Goal: Task Accomplishment & Management: Manage account settings

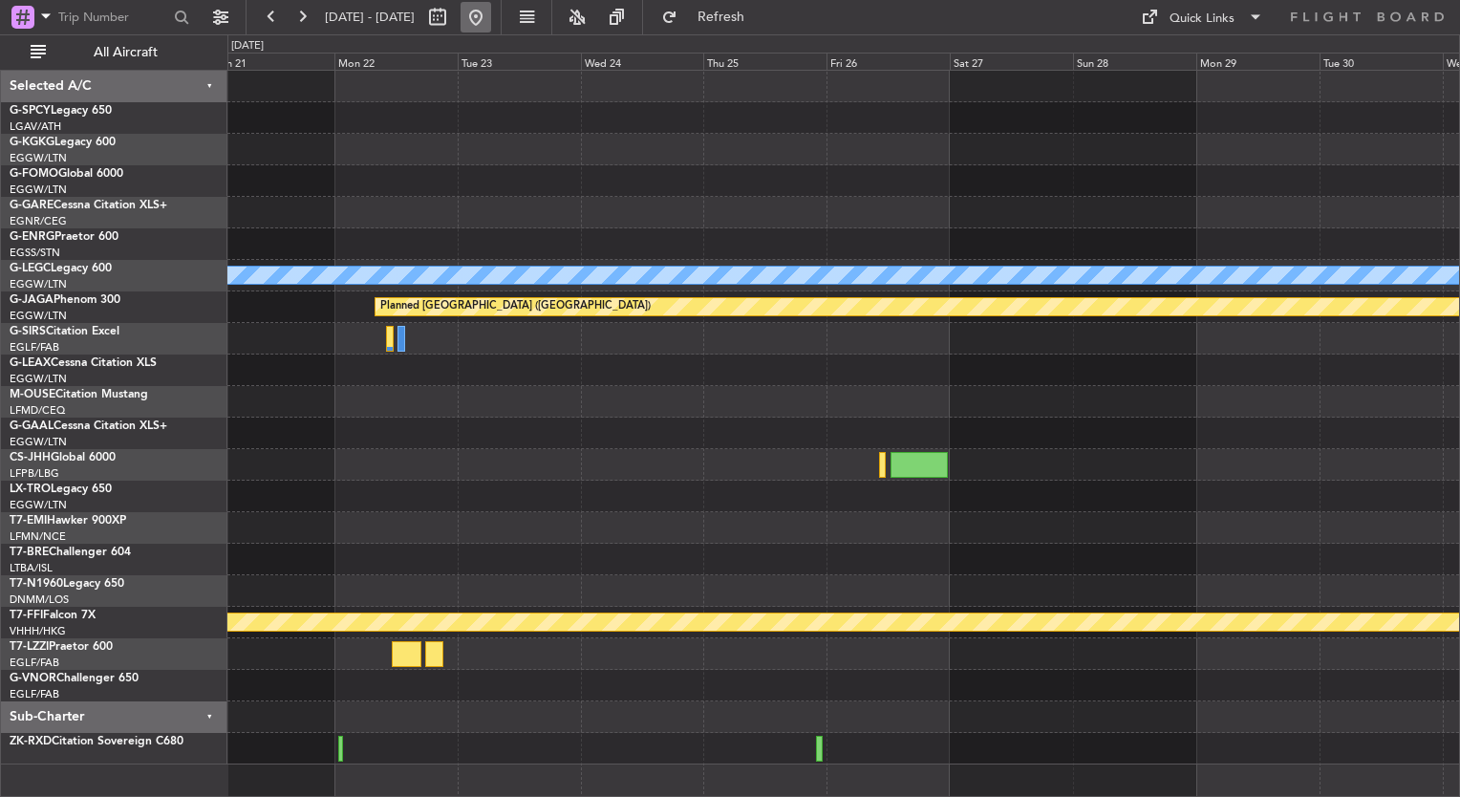
click at [491, 30] on button at bounding box center [475, 17] width 31 height 31
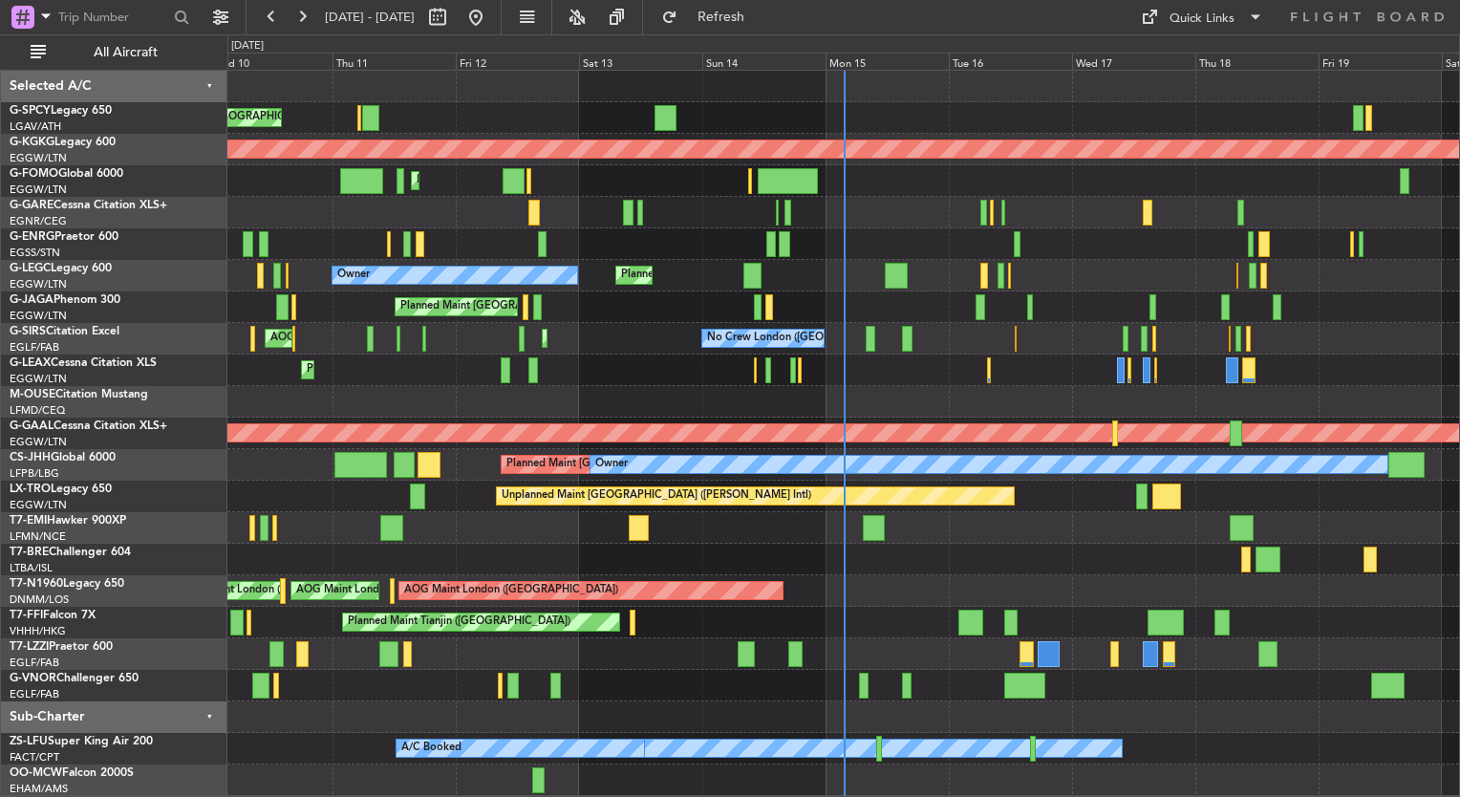
click at [833, 693] on div "Unplanned Maint [GEOGRAPHIC_DATA] ([PERSON_NAME] Intl) AOG Maint [GEOGRAPHIC_DA…" at bounding box center [842, 433] width 1231 height 725
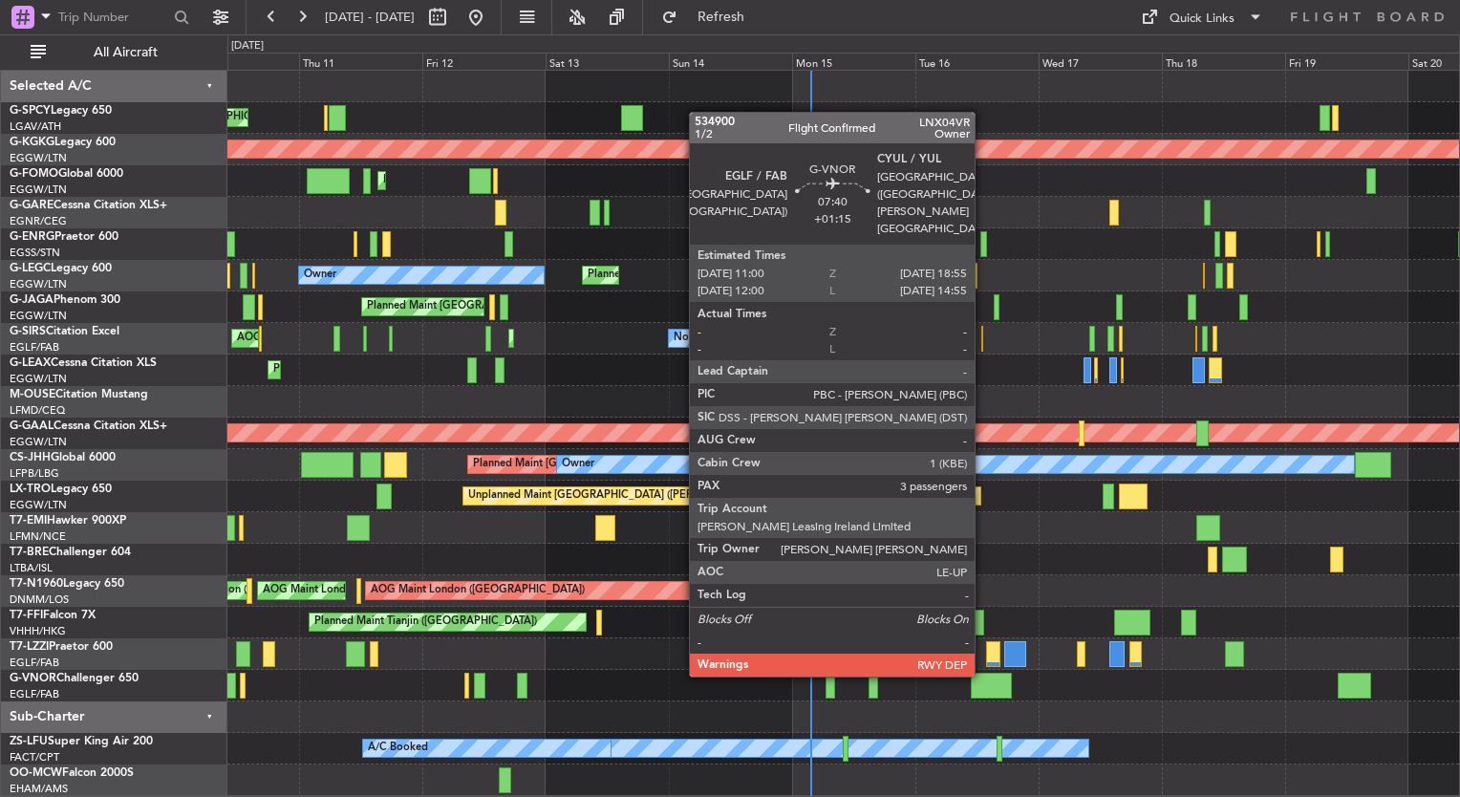
click at [983, 692] on div at bounding box center [991, 685] width 41 height 26
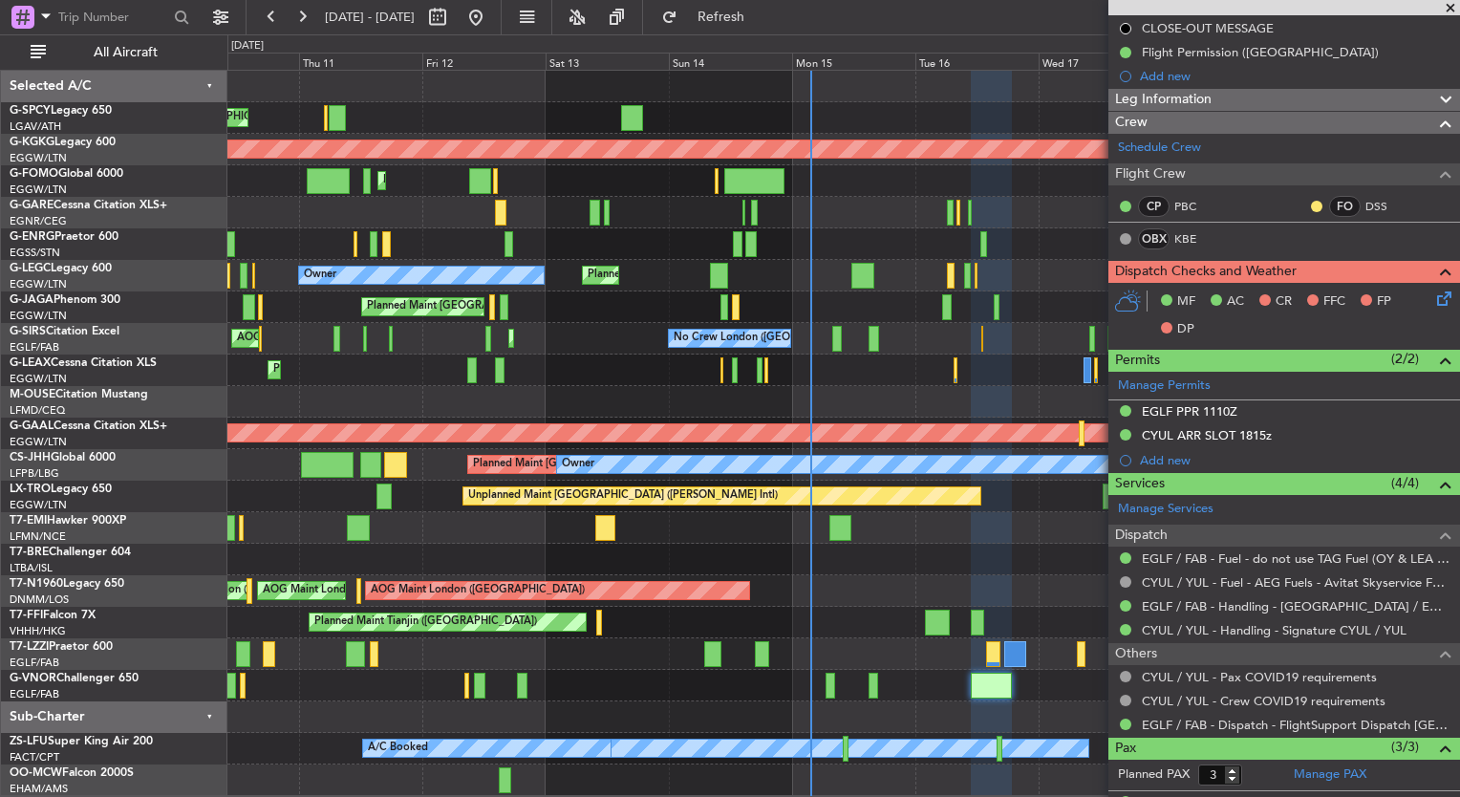
scroll to position [359, 0]
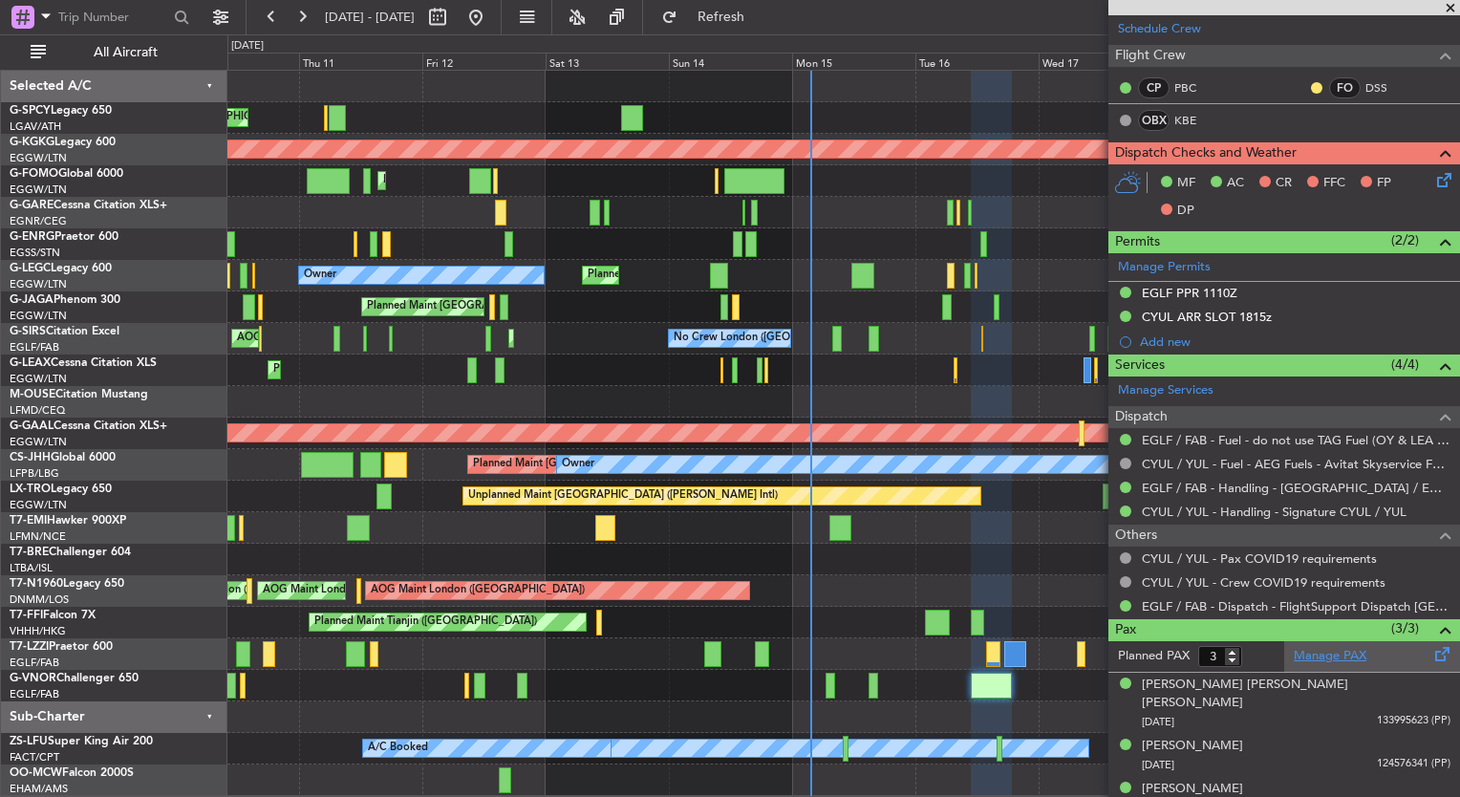
click at [1334, 649] on link "Manage PAX" at bounding box center [1329, 656] width 73 height 19
click at [736, 21] on button "Refresh" at bounding box center [709, 17] width 115 height 31
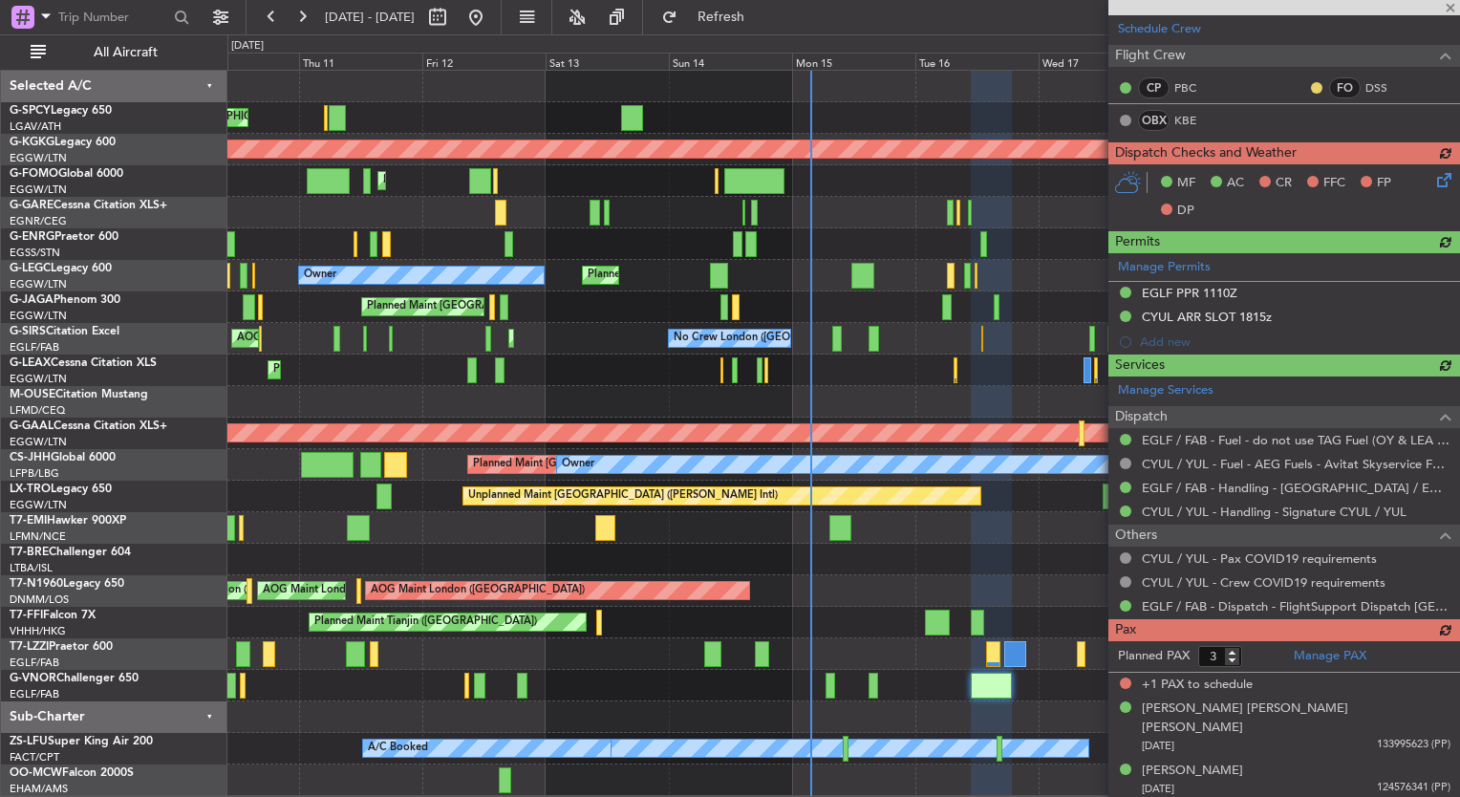
type input "4"
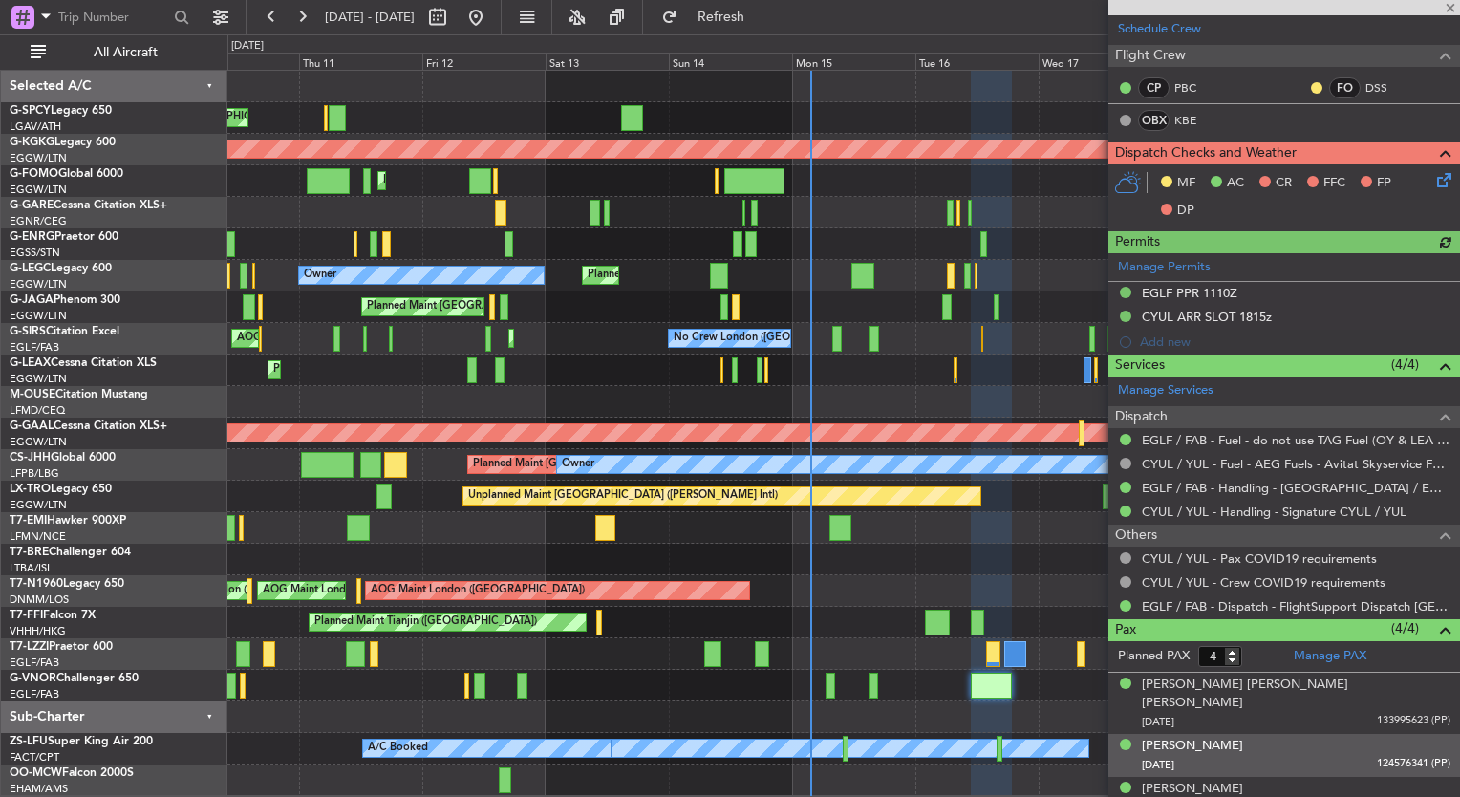
scroll to position [402, 0]
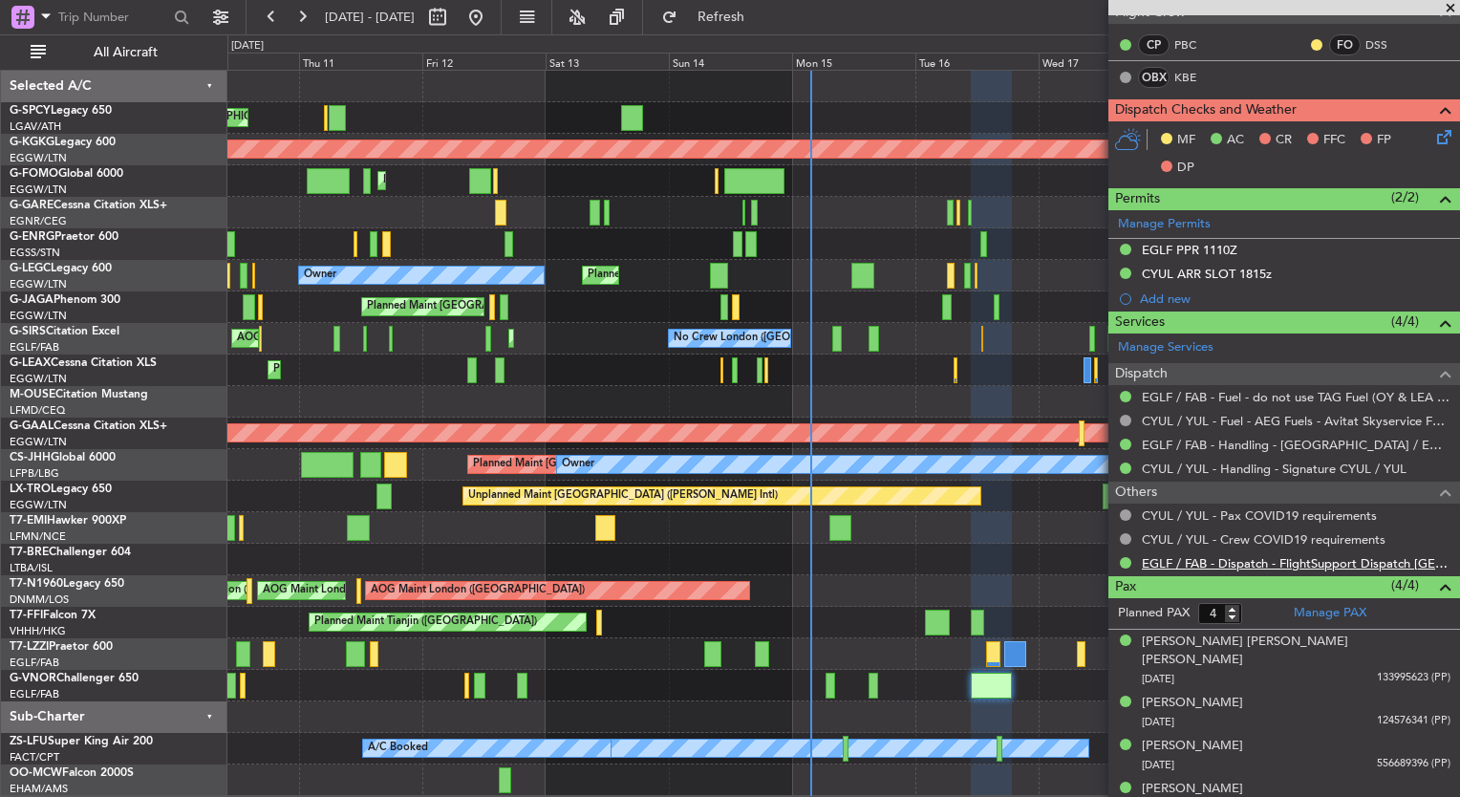
click at [1319, 560] on link "EGLF / FAB - Dispatch - FlightSupport Dispatch [GEOGRAPHIC_DATA]" at bounding box center [1296, 563] width 309 height 16
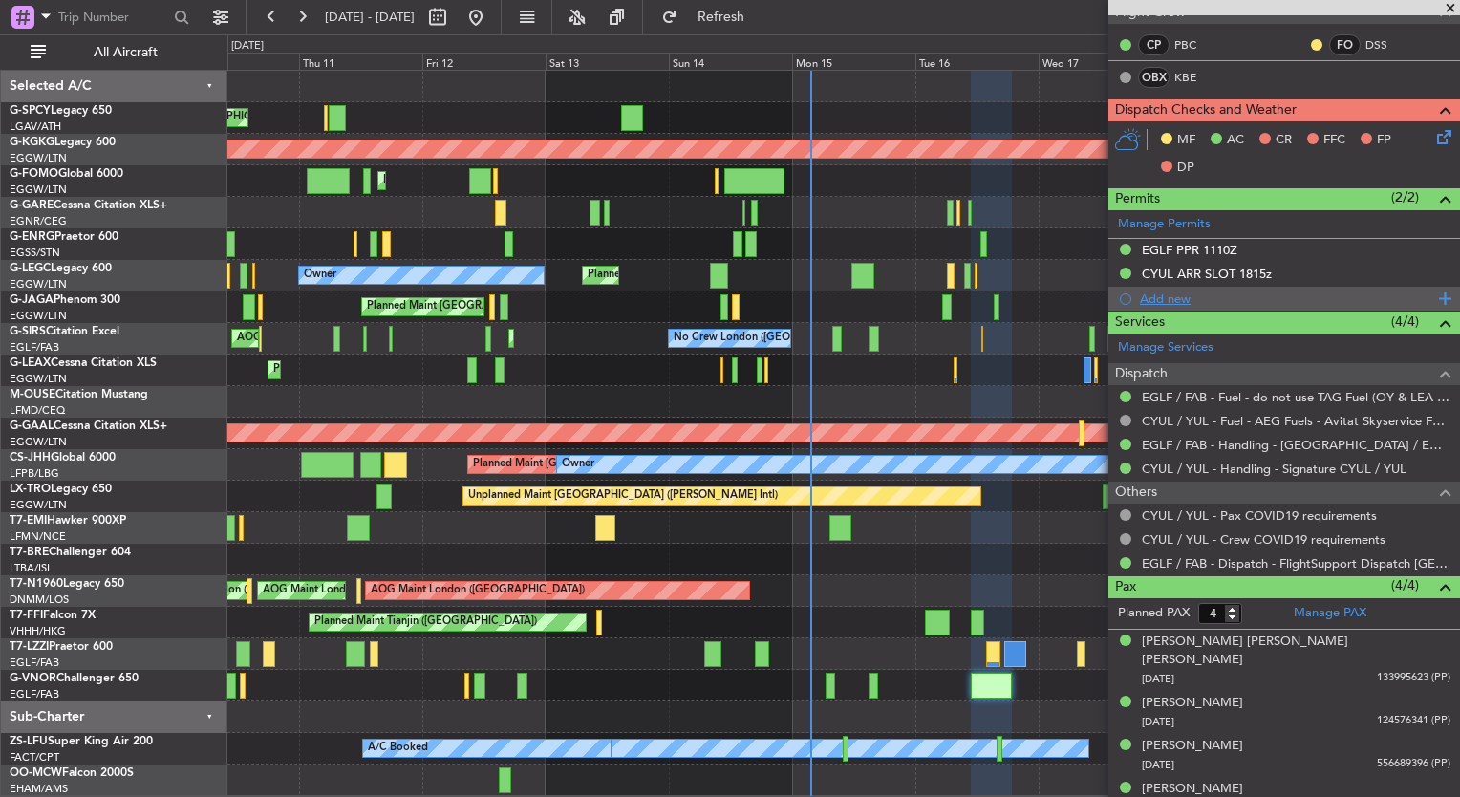
scroll to position [0, 0]
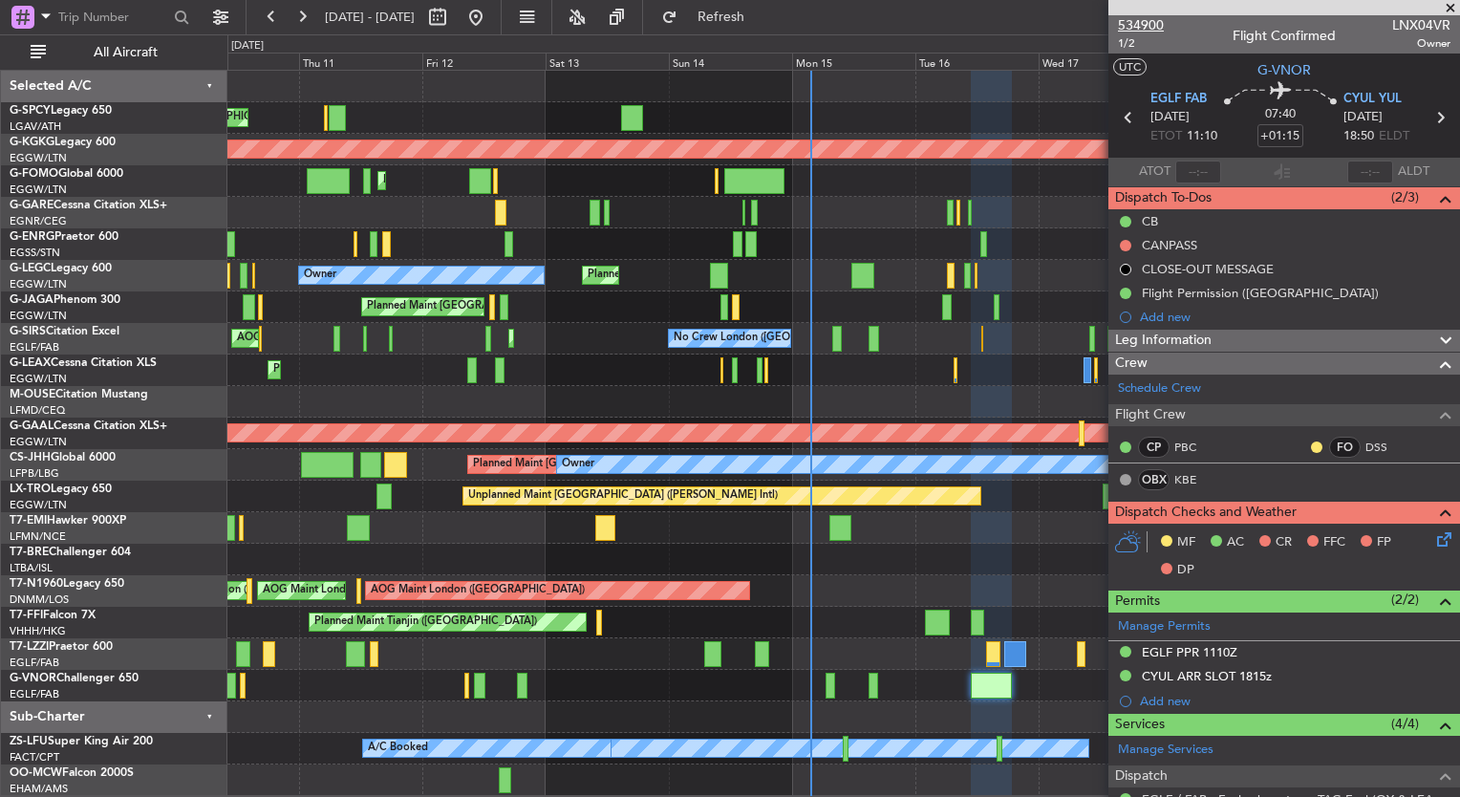
click at [1152, 29] on span "534900" at bounding box center [1141, 25] width 46 height 20
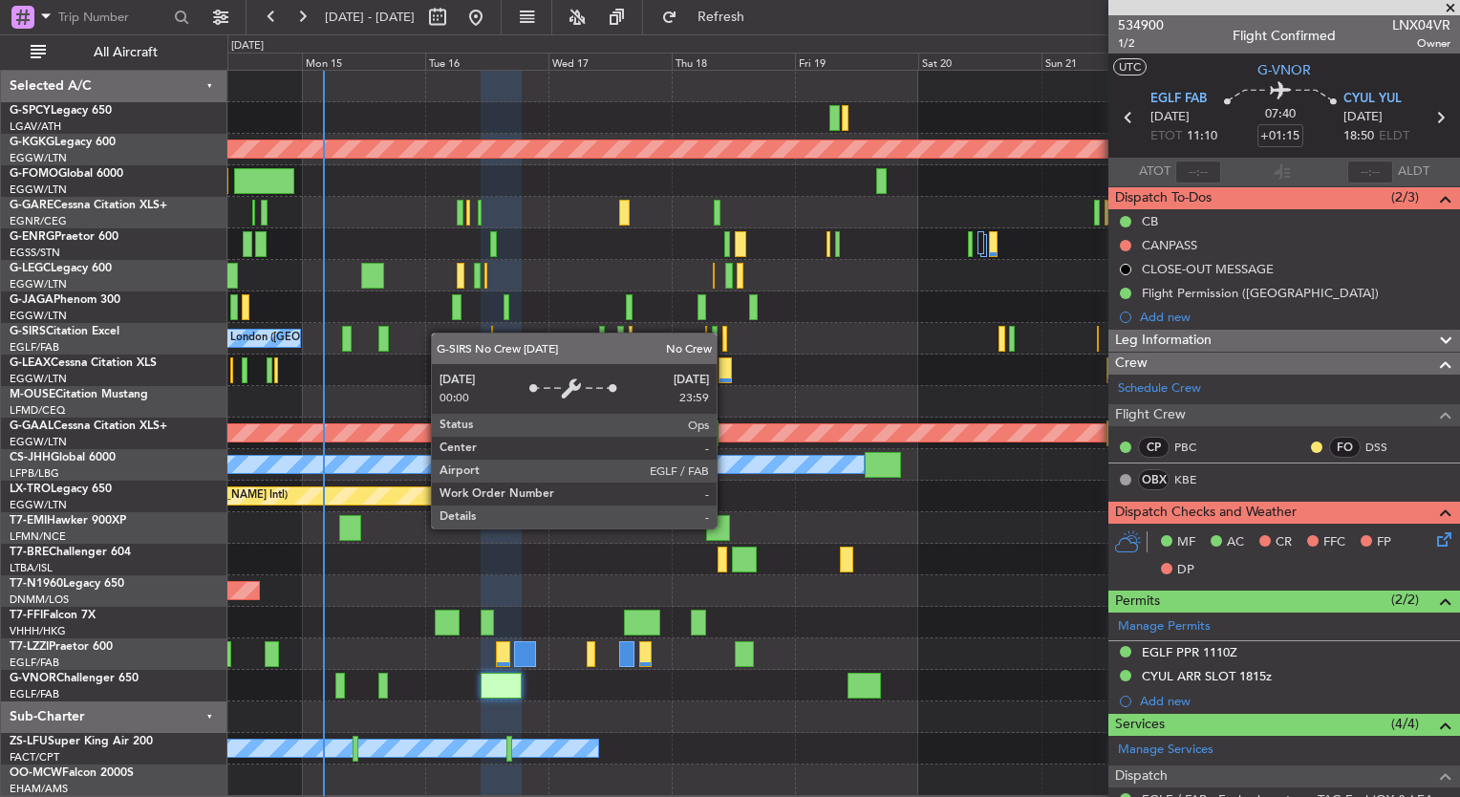
click at [265, 332] on div "AOG Maint [GEOGRAPHIC_DATA] (Ataturk) A/C Unavailable [GEOGRAPHIC_DATA] ([GEOGR…" at bounding box center [842, 433] width 1231 height 725
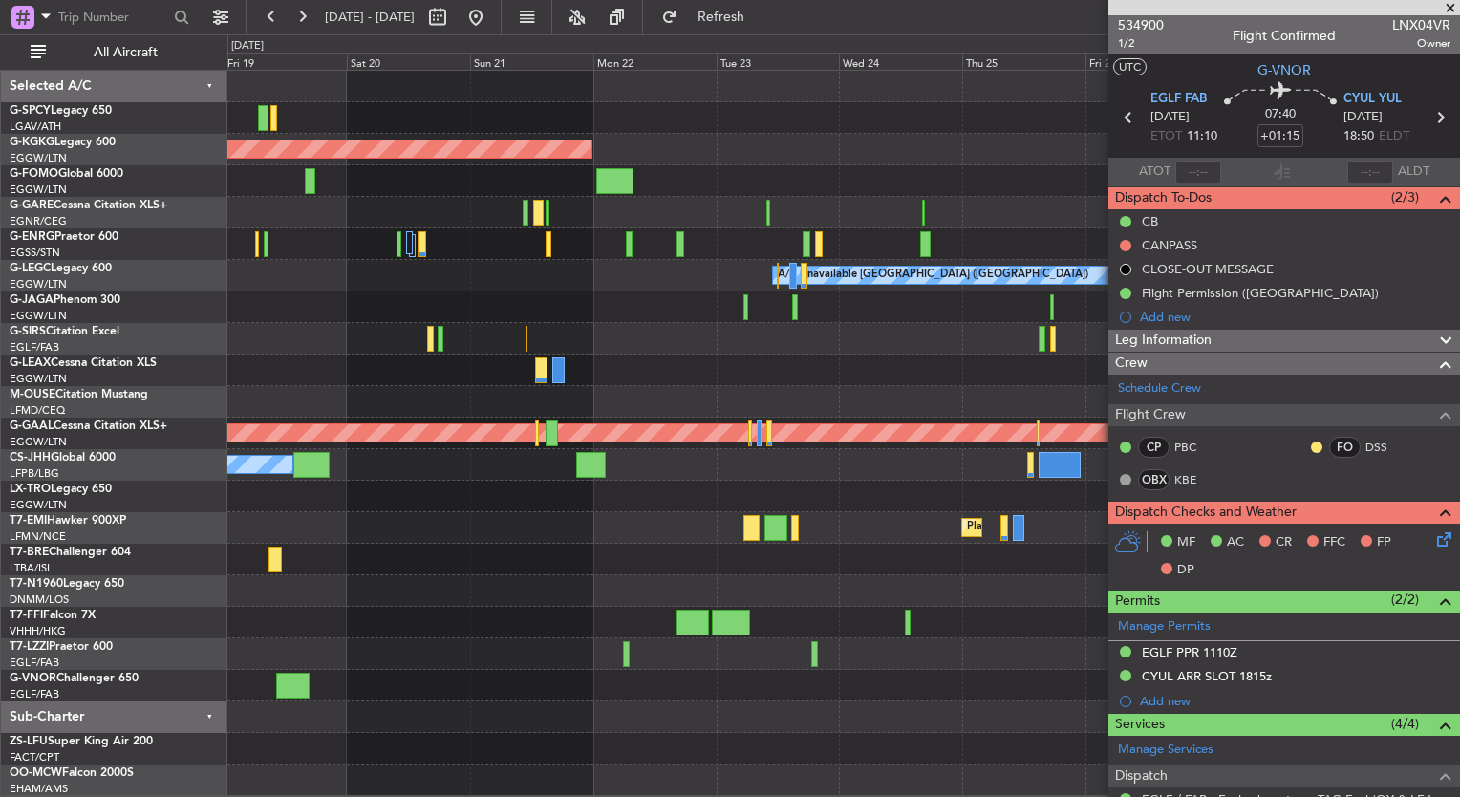
click at [287, 319] on div at bounding box center [842, 307] width 1231 height 32
click at [596, 320] on div "AOG Maint [GEOGRAPHIC_DATA] (Ataturk) A/C Unavailable [GEOGRAPHIC_DATA] ([GEOGR…" at bounding box center [842, 433] width 1231 height 725
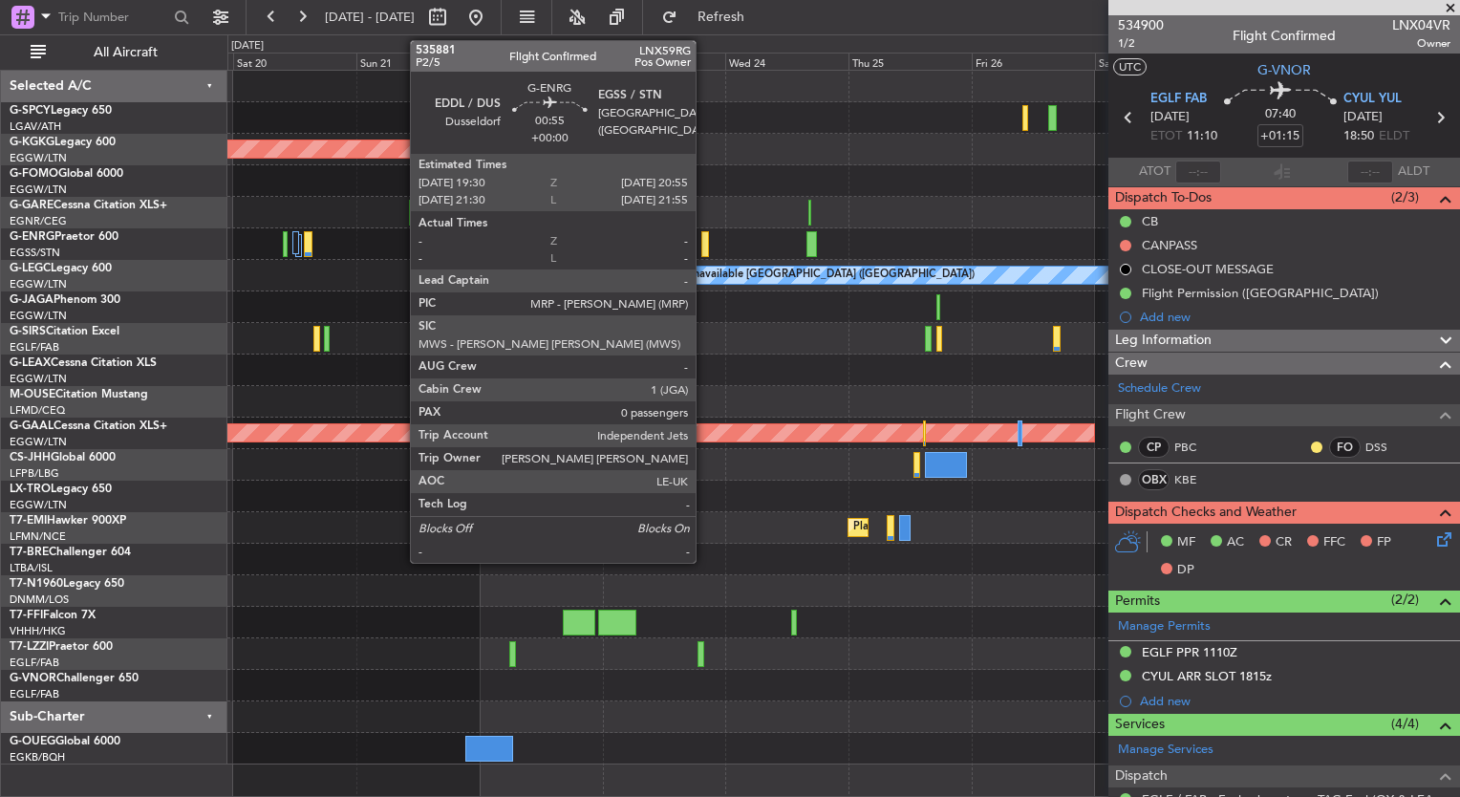
click at [704, 246] on div at bounding box center [705, 244] width 8 height 26
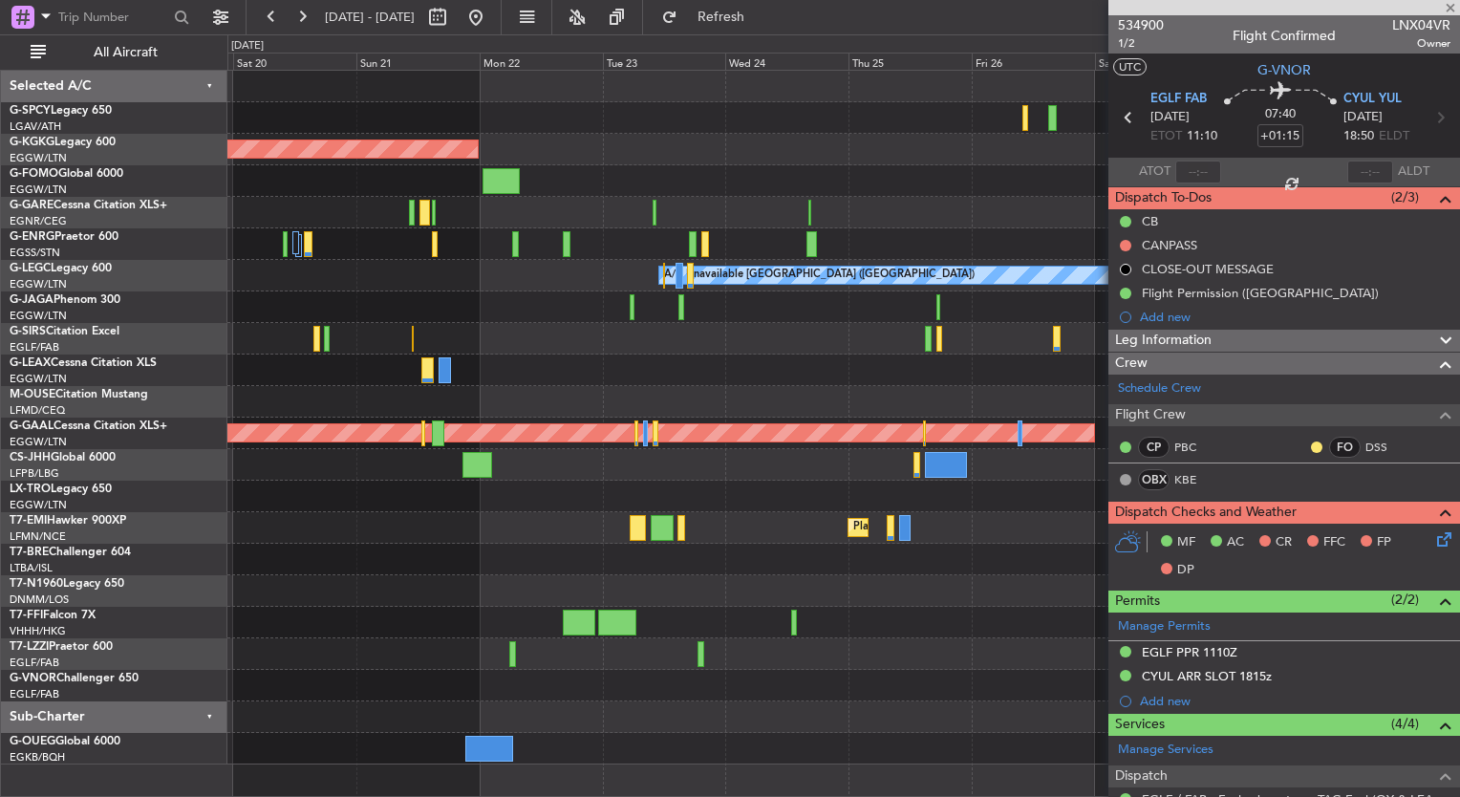
type input "0"
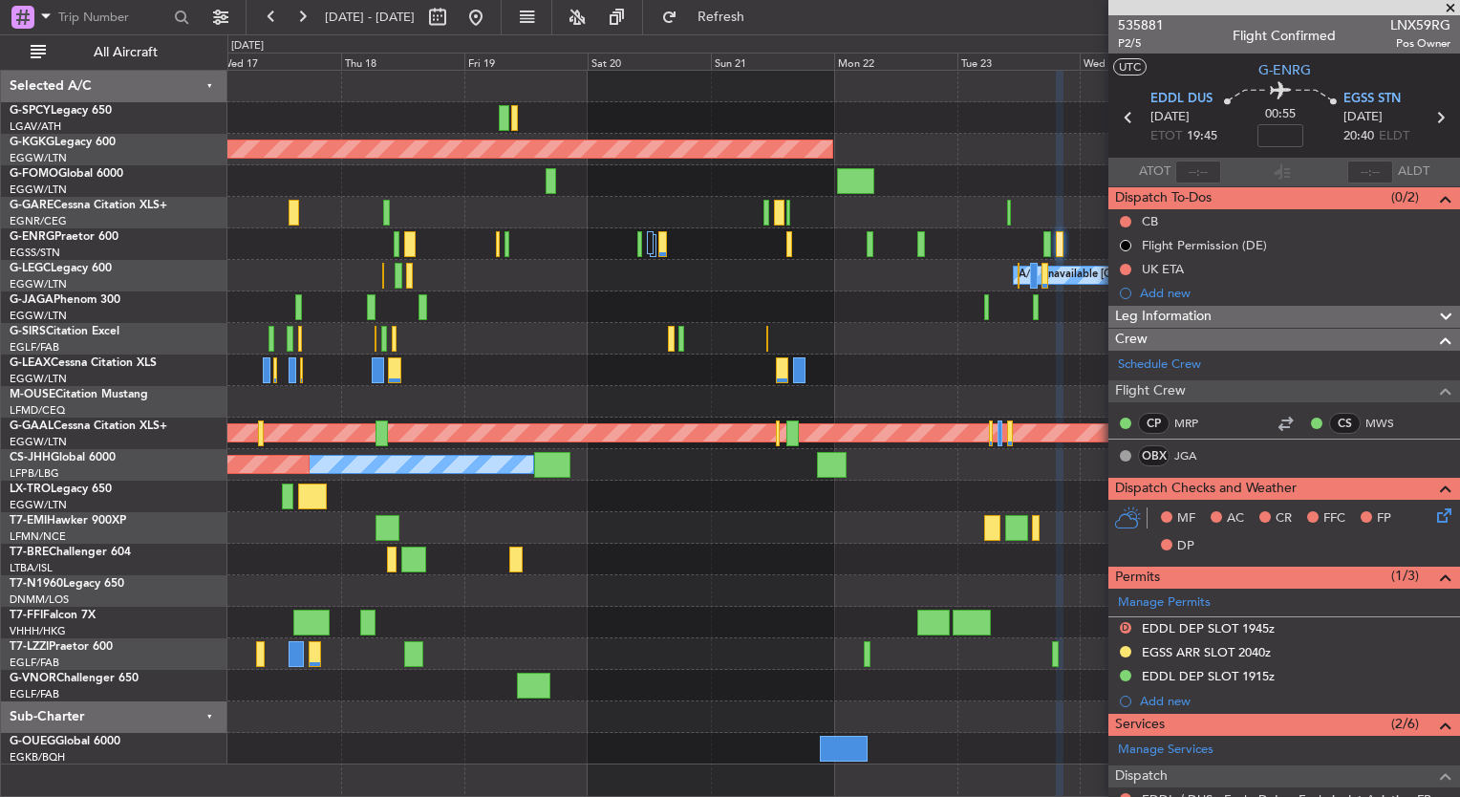
click at [1259, 493] on fb-app "[DATE] - [DATE] Refresh Quick Links All Aircraft AOG Maint [GEOGRAPHIC_DATA] ([…" at bounding box center [730, 405] width 1460 height 782
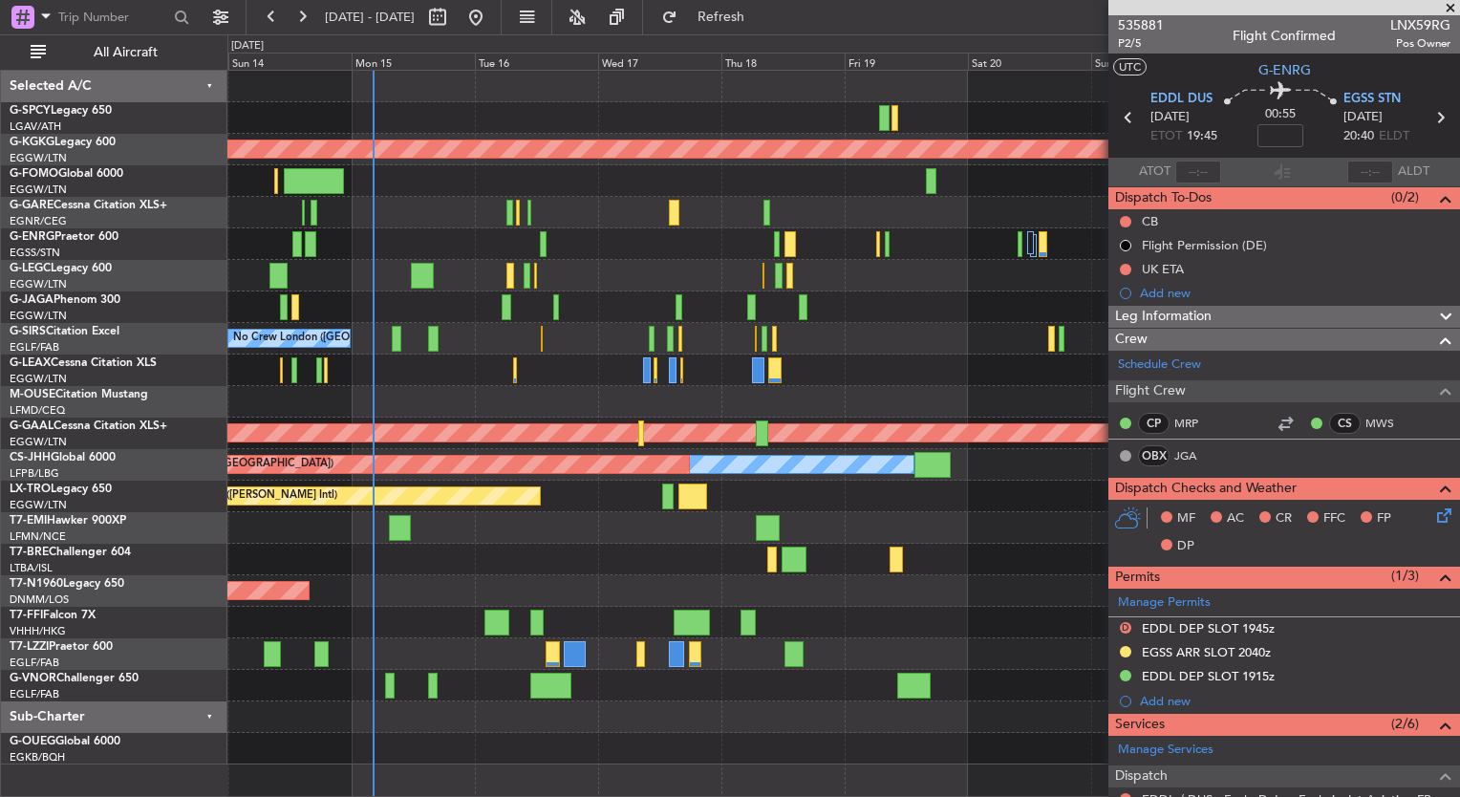
click at [1170, 535] on fb-app "[DATE] - [DATE] Refresh Quick Links All Aircraft AOG Maint [GEOGRAPHIC_DATA] ([…" at bounding box center [730, 405] width 1460 height 782
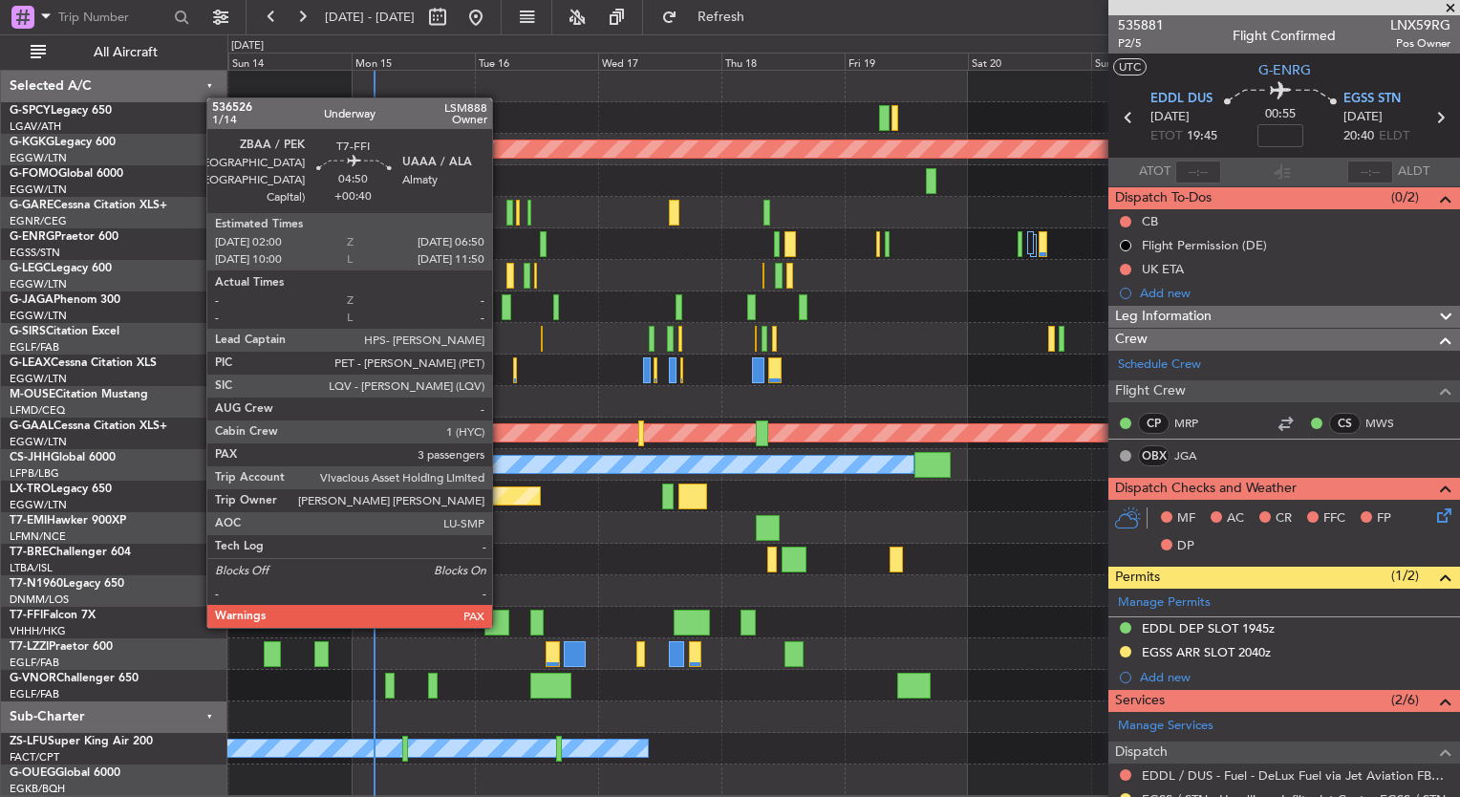
click at [501, 624] on div at bounding box center [496, 622] width 25 height 26
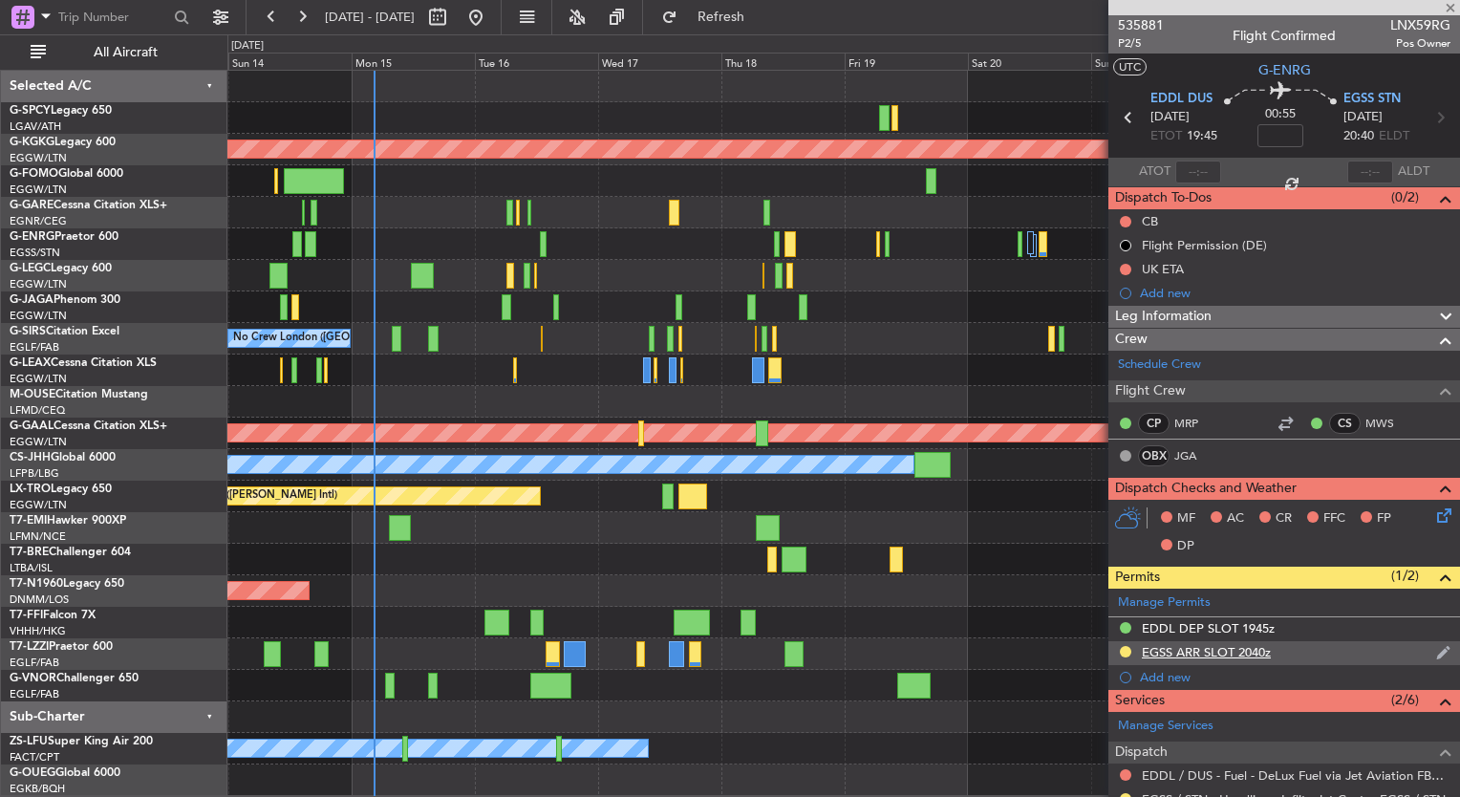
type input "+00:40"
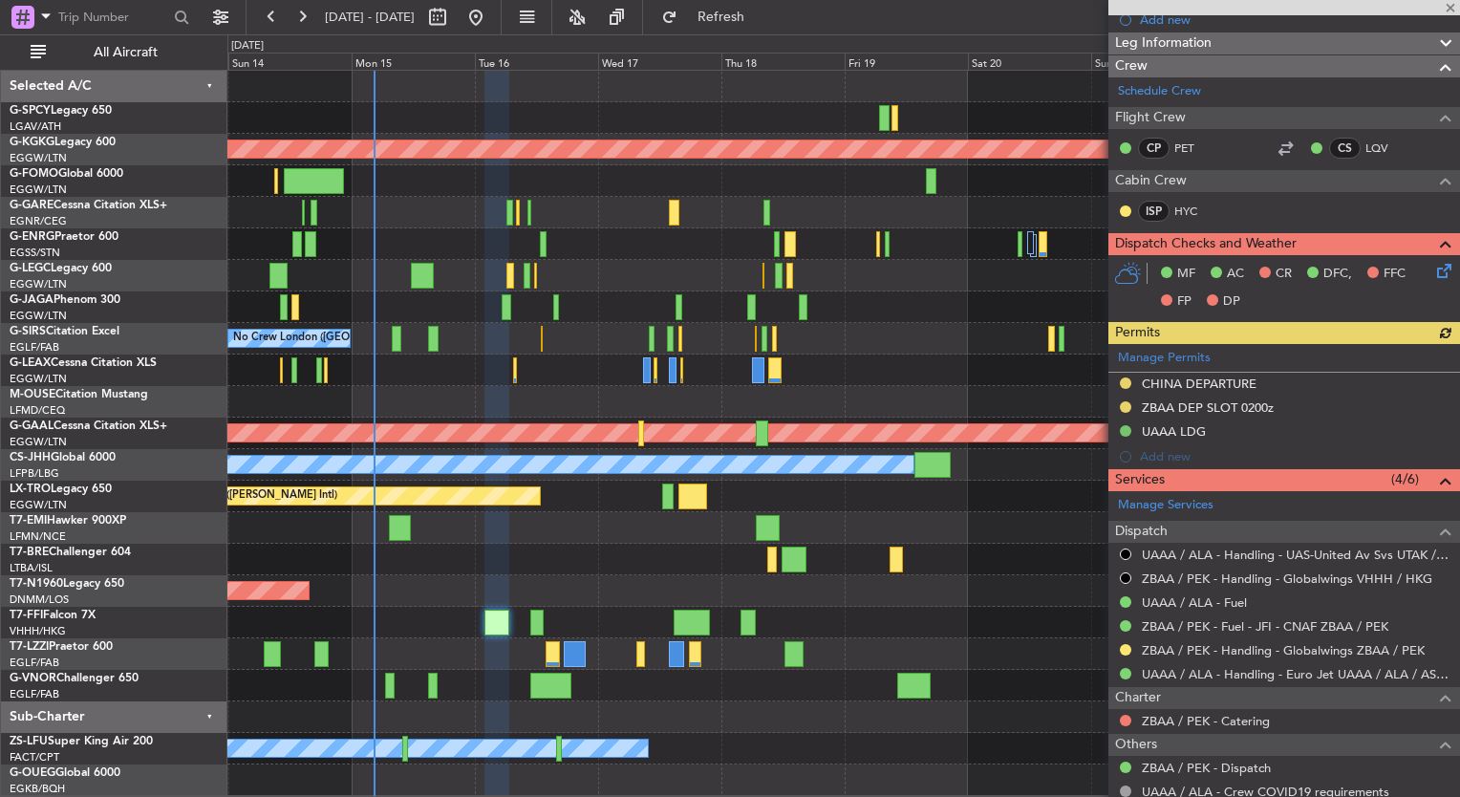
scroll to position [313, 0]
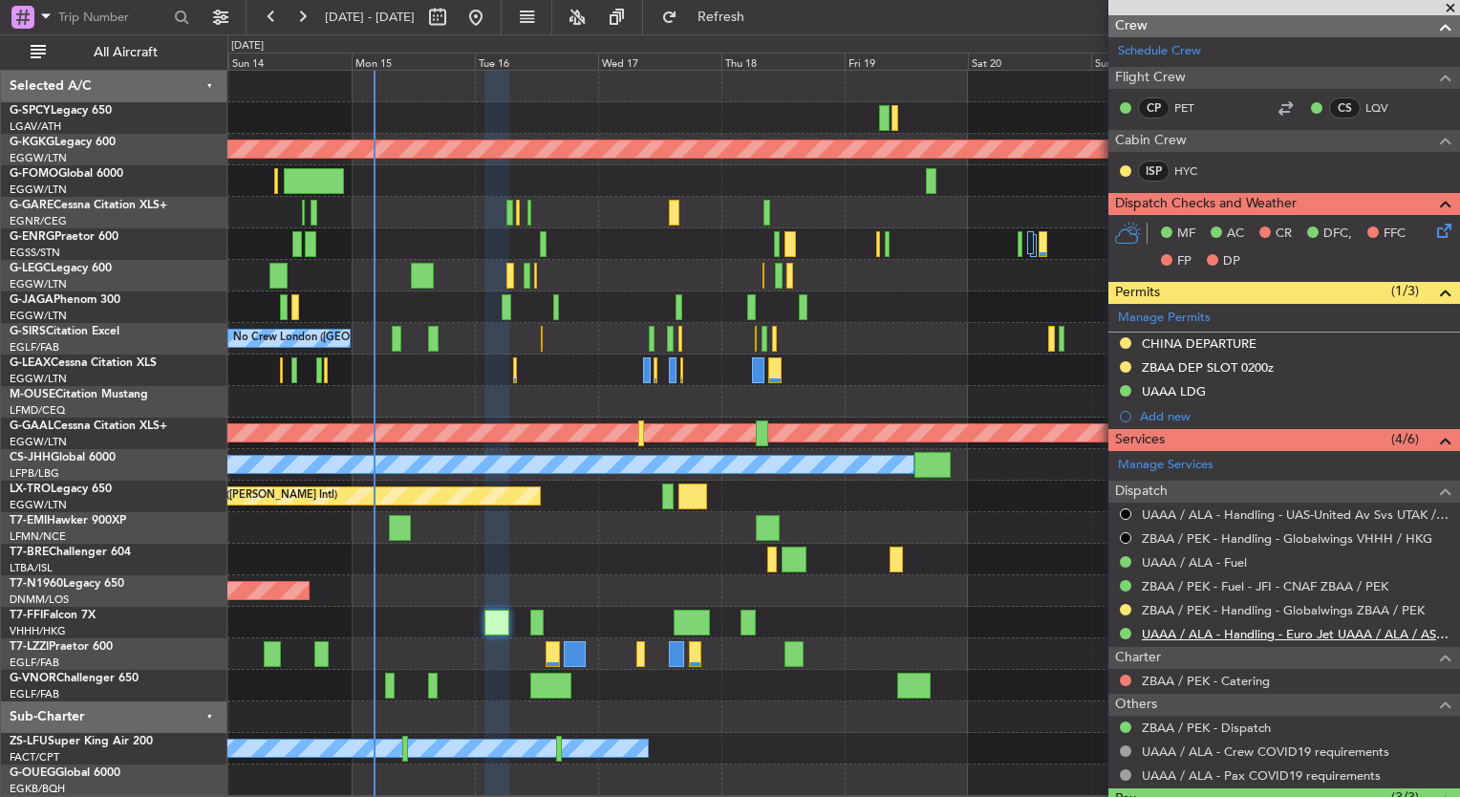
click at [1238, 632] on link "UAAA / ALA - Handling - Euro Jet UAAA / ALA / ASTER AVIATION SERVICES" at bounding box center [1296, 634] width 309 height 16
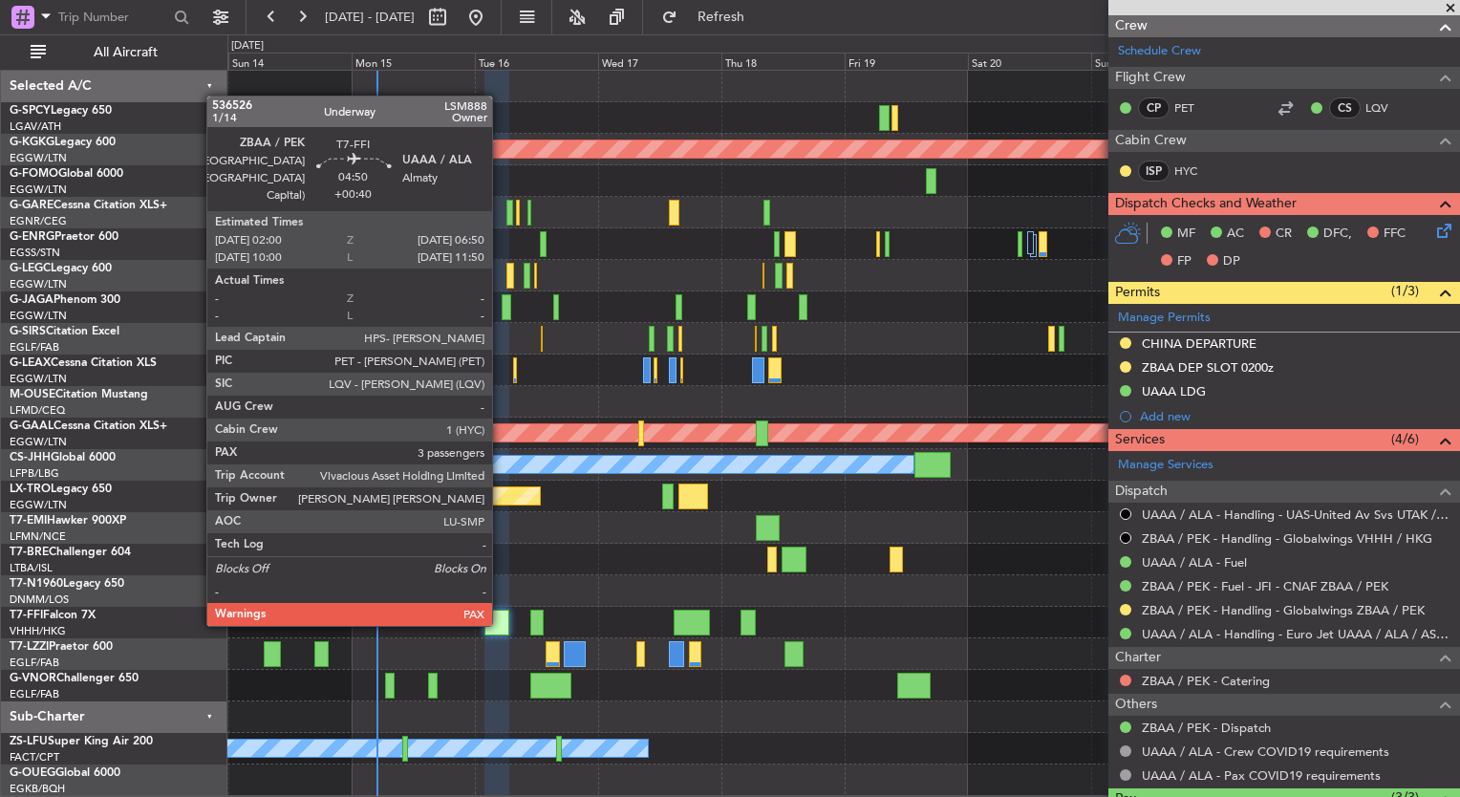
click at [501, 622] on div at bounding box center [496, 622] width 25 height 26
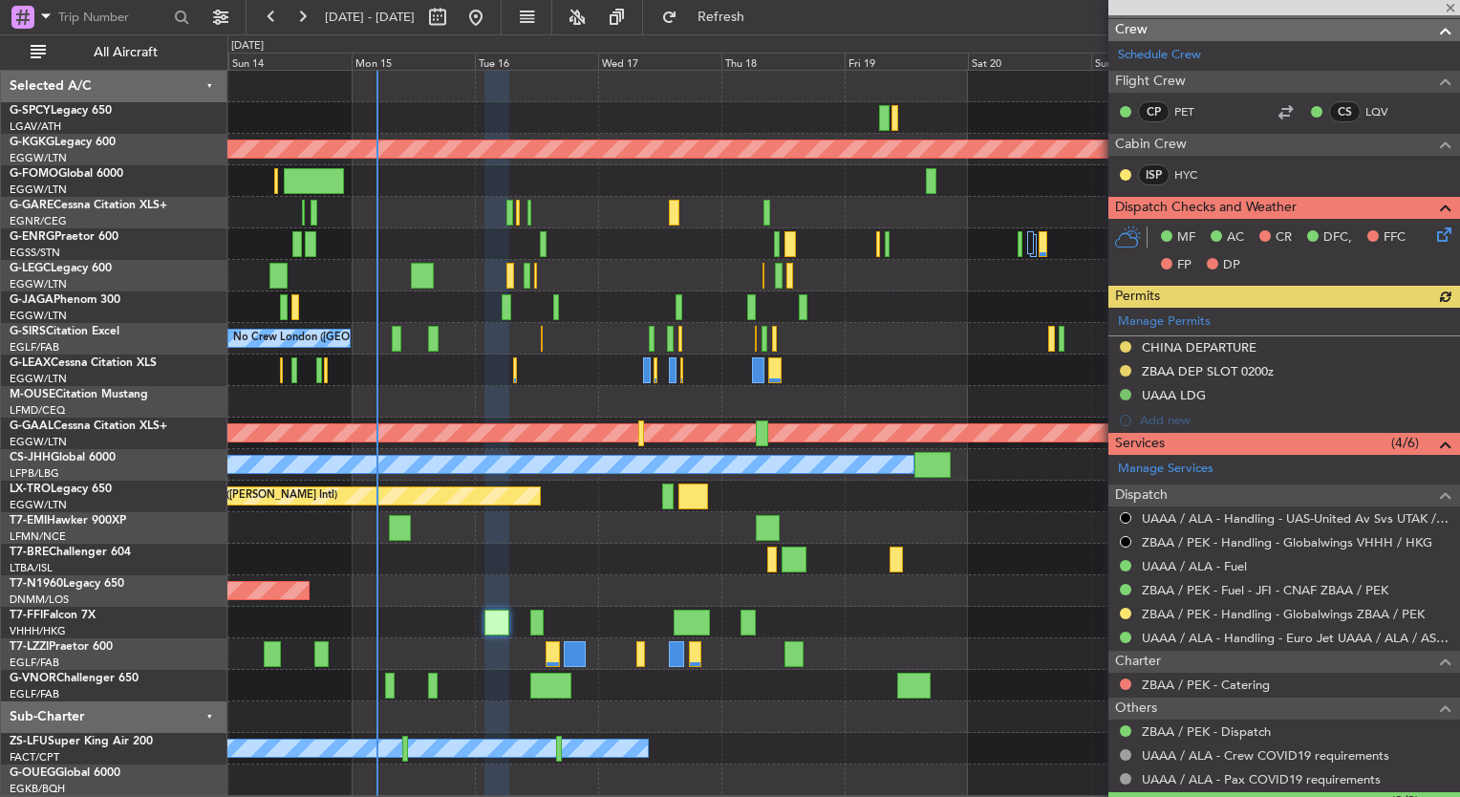
scroll to position [482, 0]
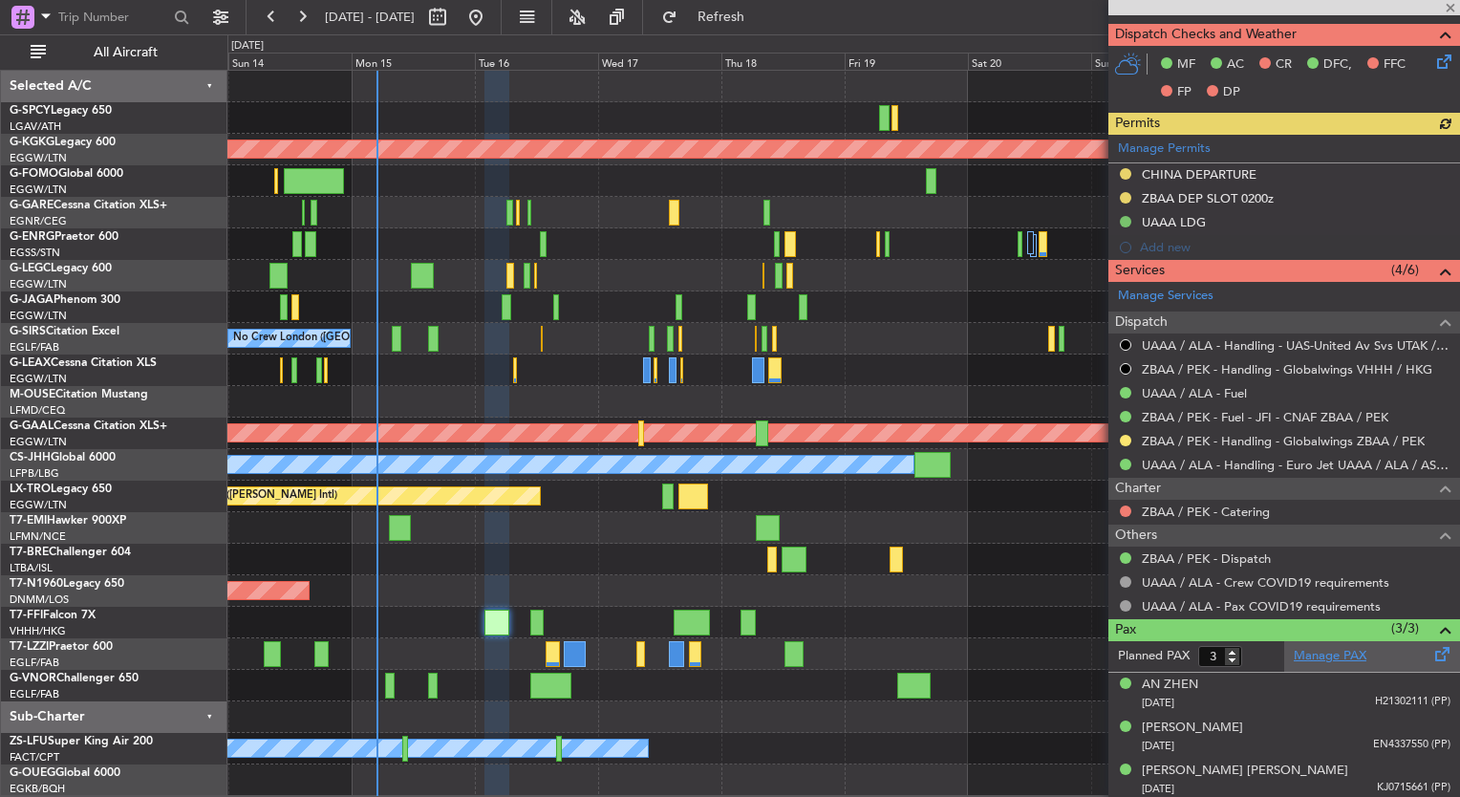
click at [1333, 652] on link "Manage PAX" at bounding box center [1329, 656] width 73 height 19
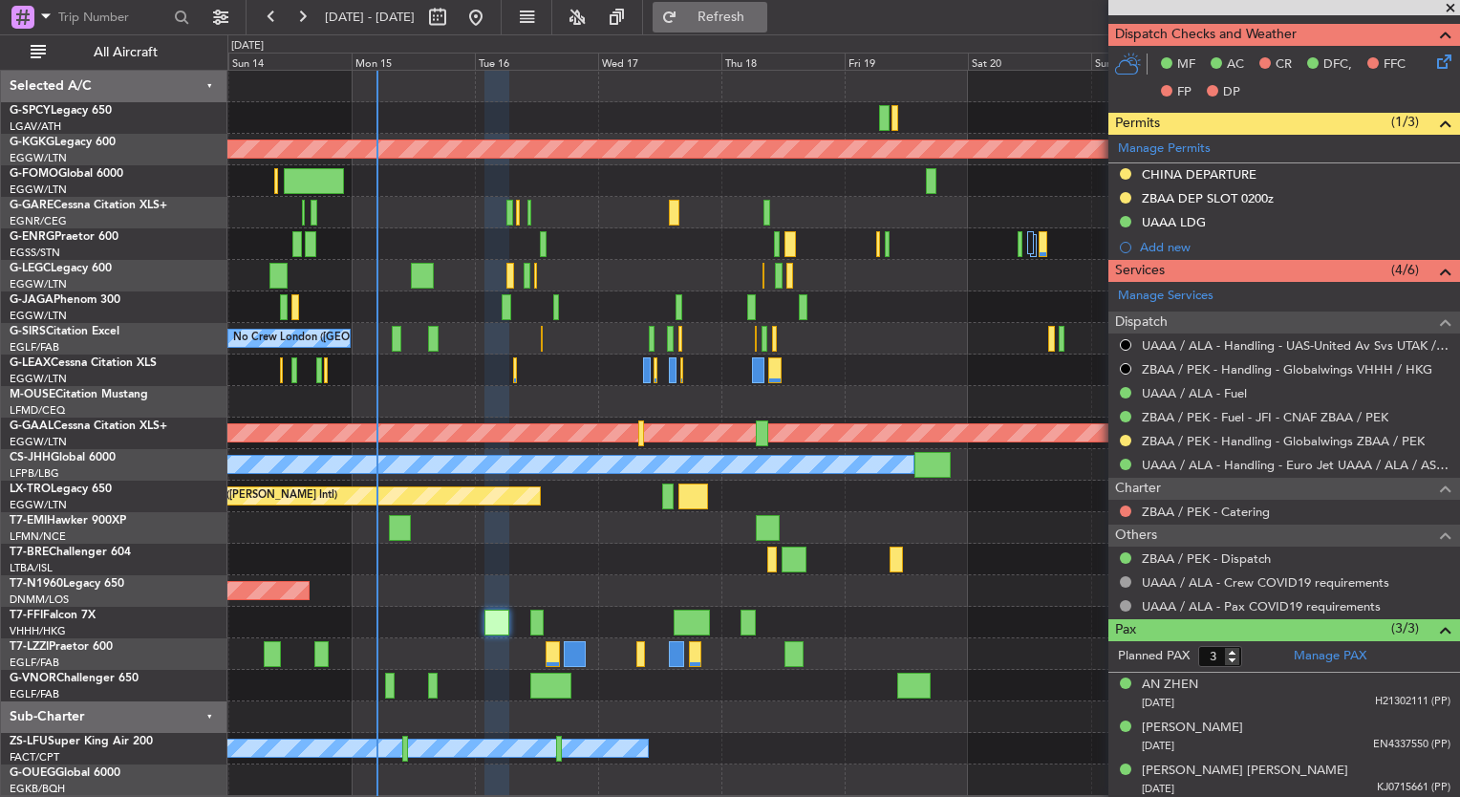
click at [741, 24] on button "Refresh" at bounding box center [709, 17] width 115 height 31
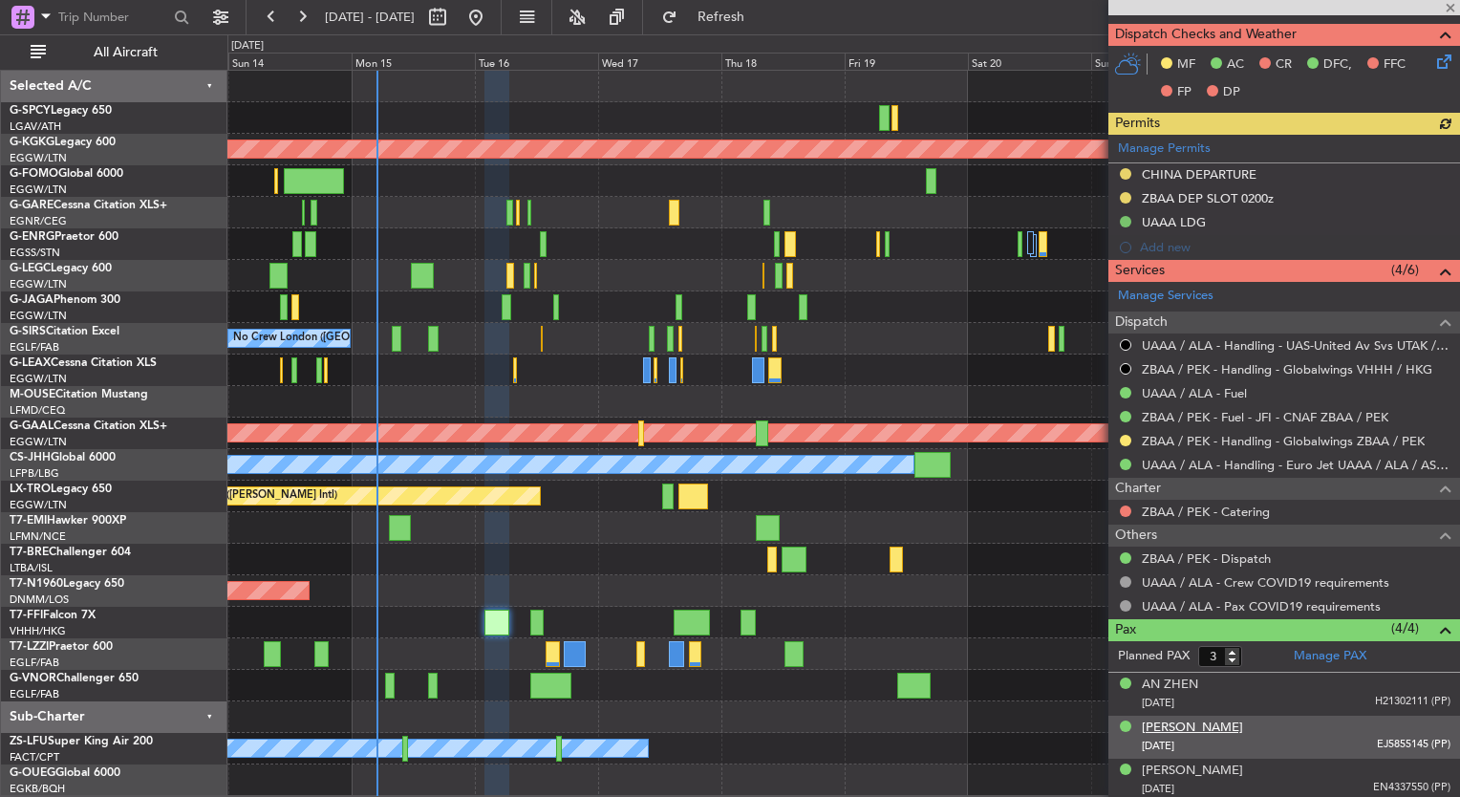
type input "4"
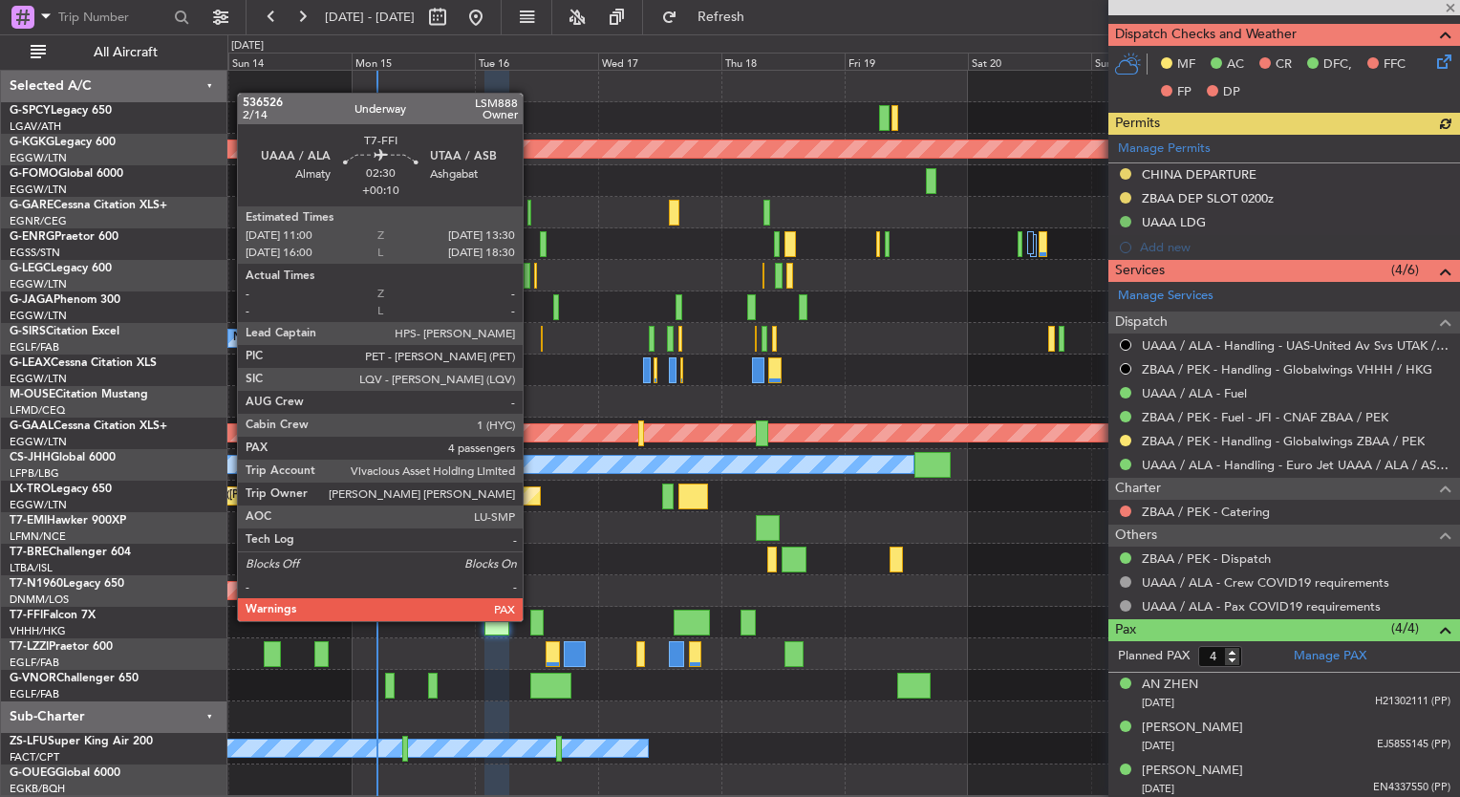
click at [531, 619] on div at bounding box center [536, 622] width 13 height 26
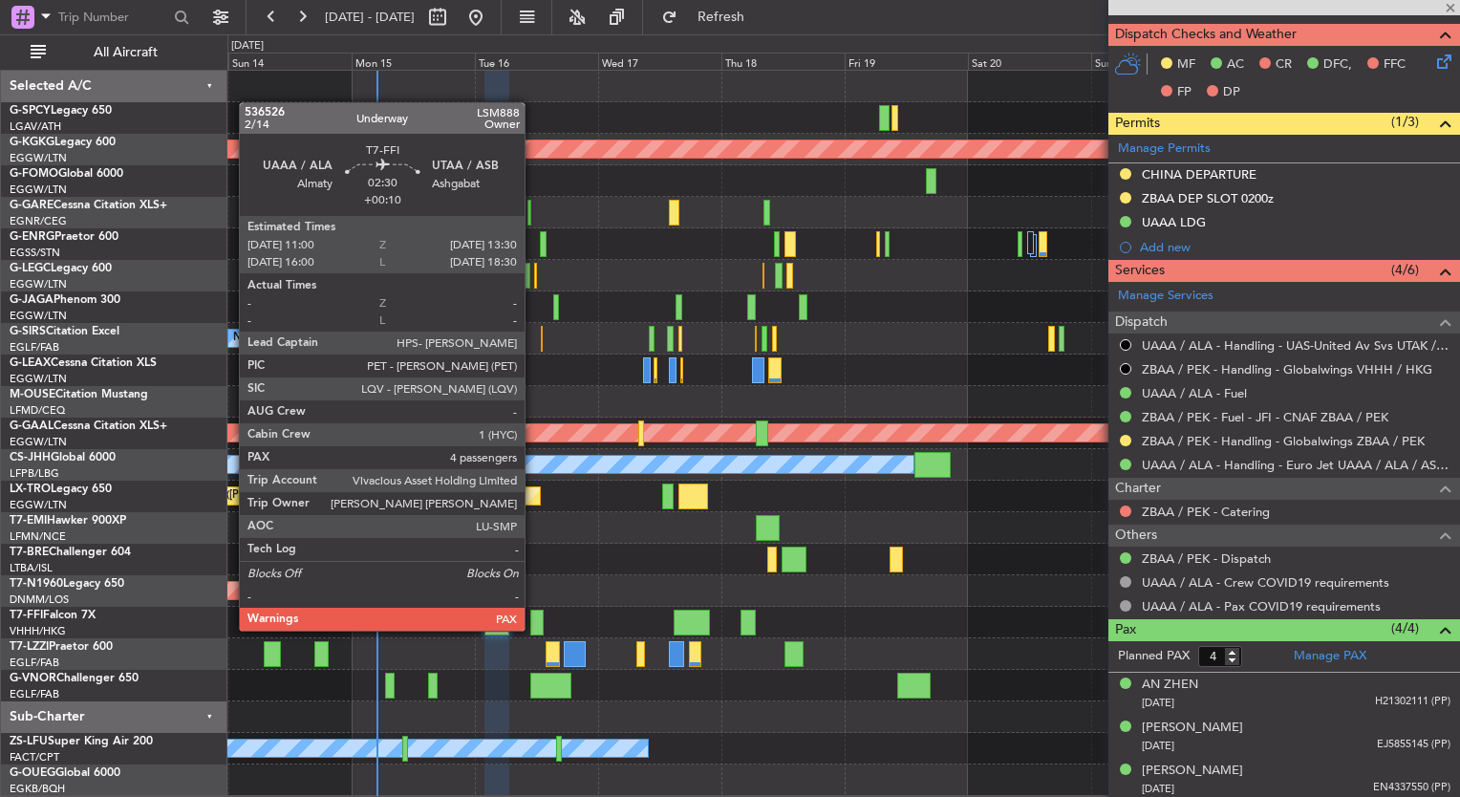
type input "+00:10"
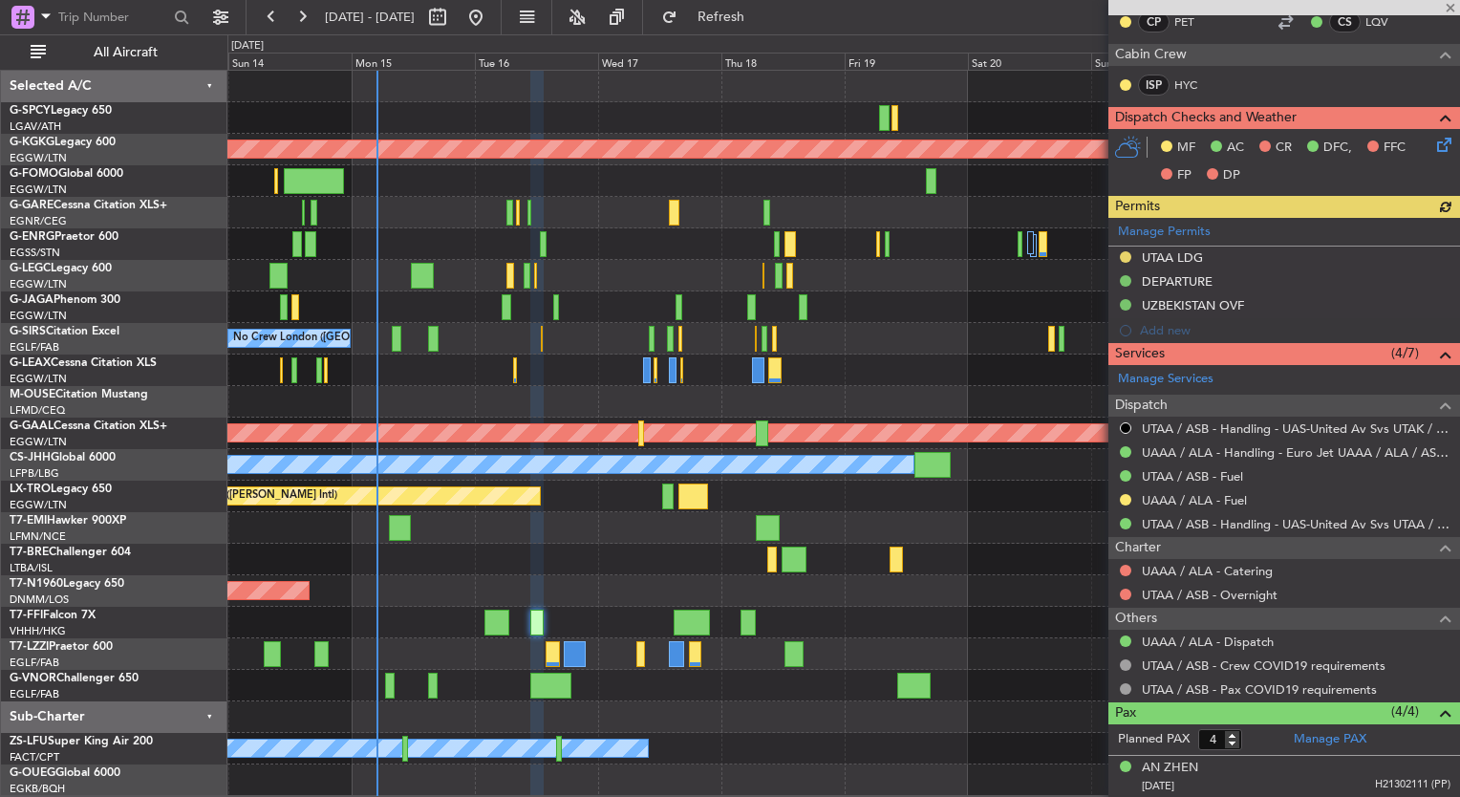
scroll to position [525, 0]
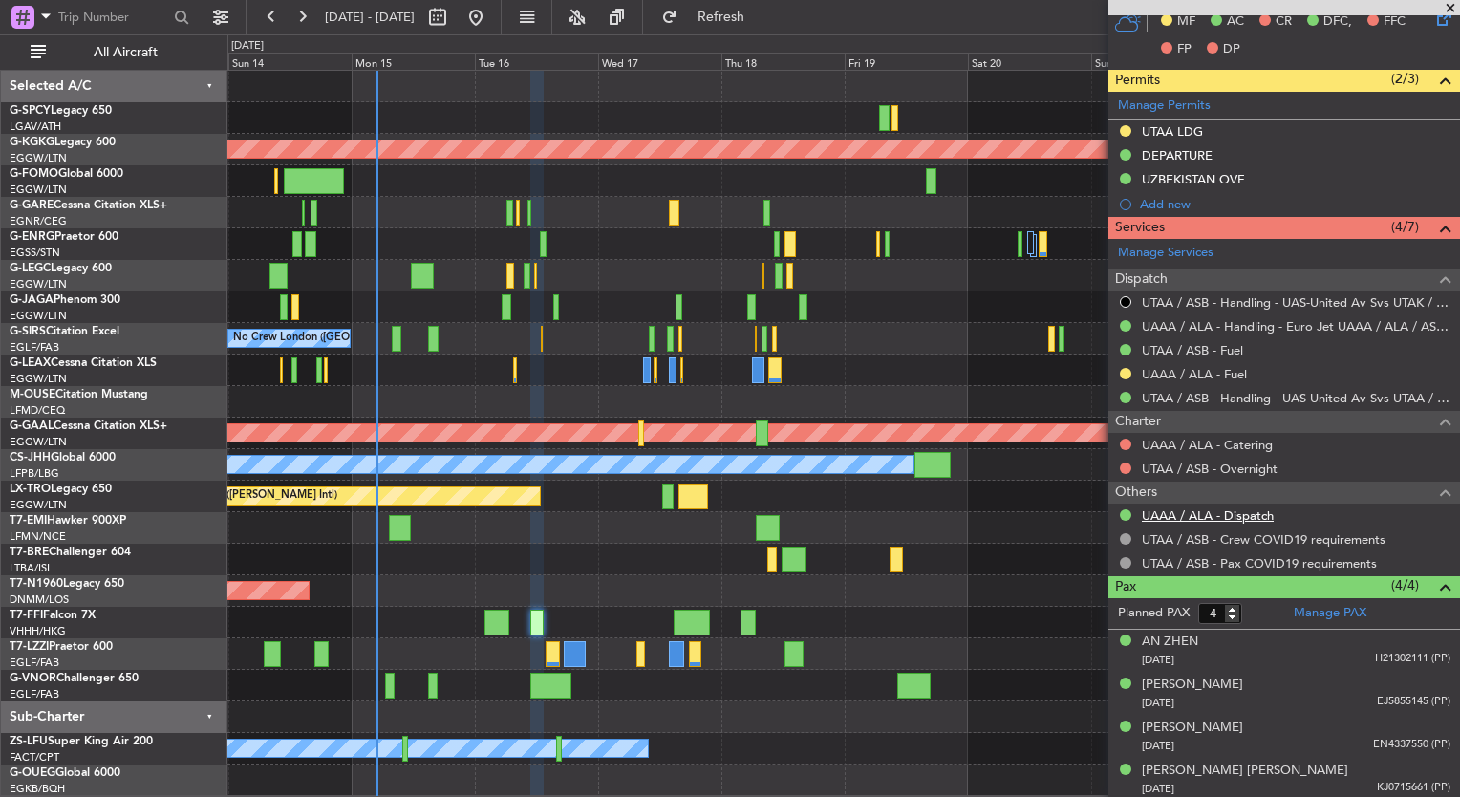
click at [1230, 514] on link "UAAA / ALA - Dispatch" at bounding box center [1208, 515] width 132 height 16
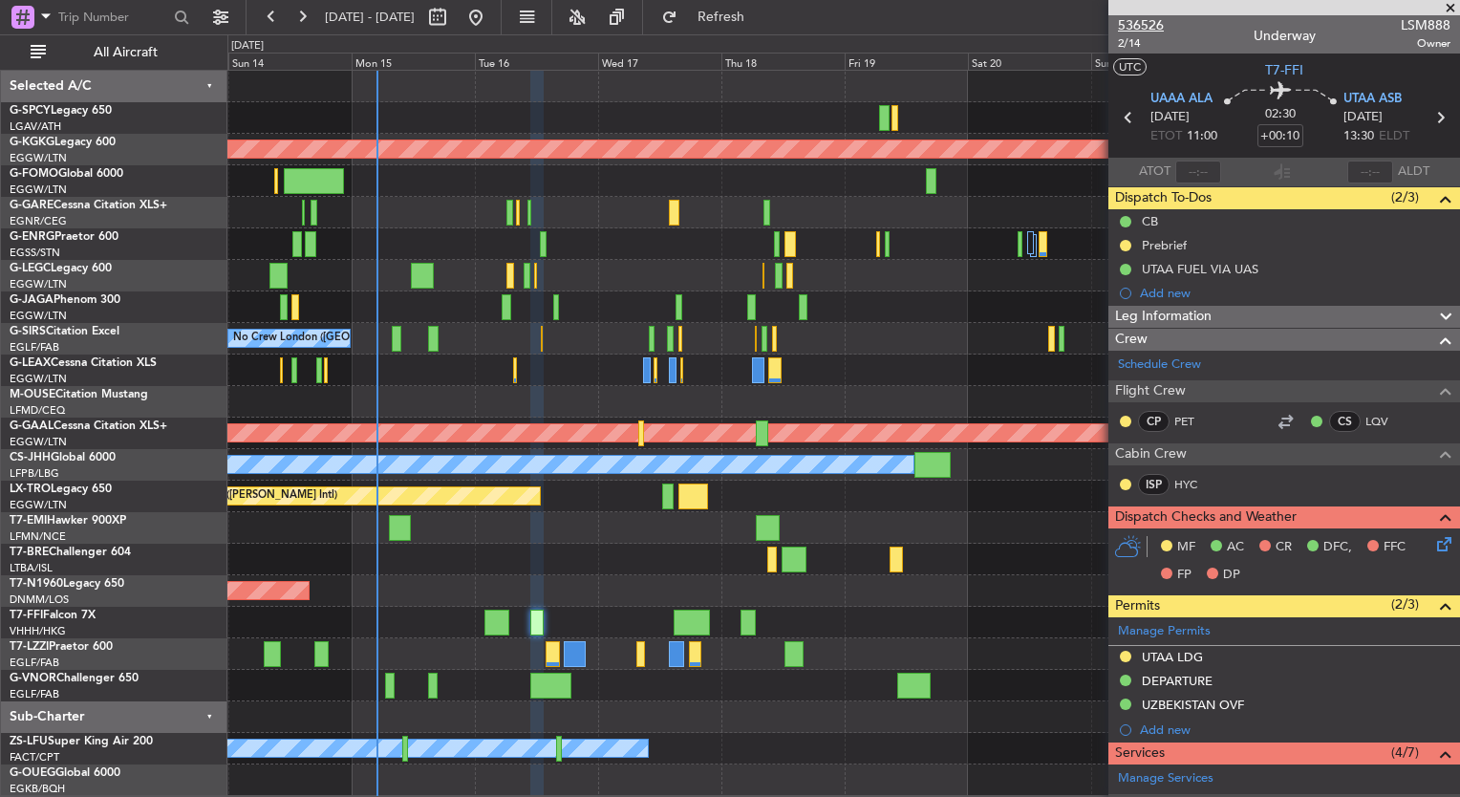
click at [1140, 15] on span "536526" at bounding box center [1141, 25] width 46 height 20
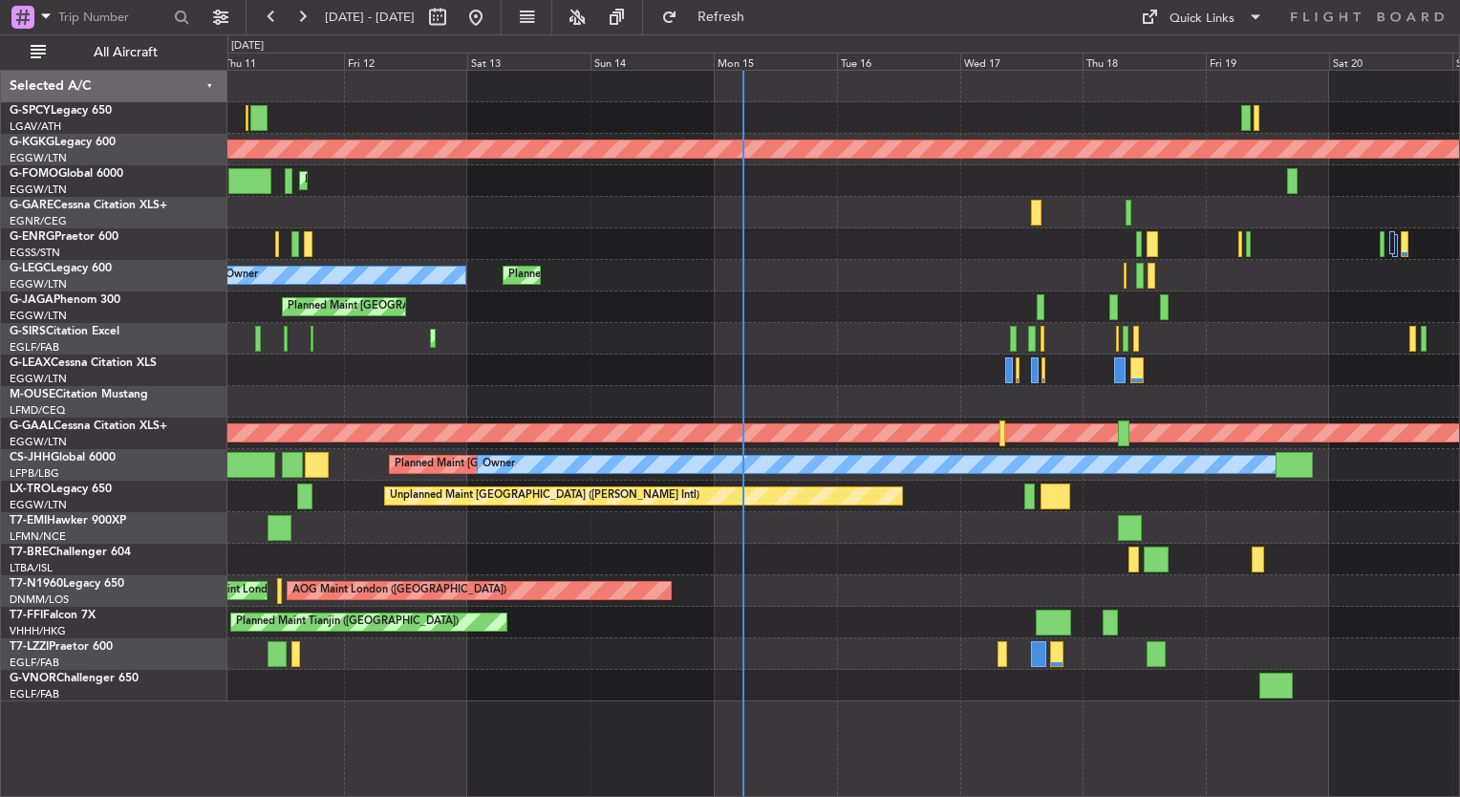
click at [727, 260] on div "Planned Maint [GEOGRAPHIC_DATA] ([GEOGRAPHIC_DATA]) Owner A/C Unavailable [GEOG…" at bounding box center [842, 276] width 1231 height 32
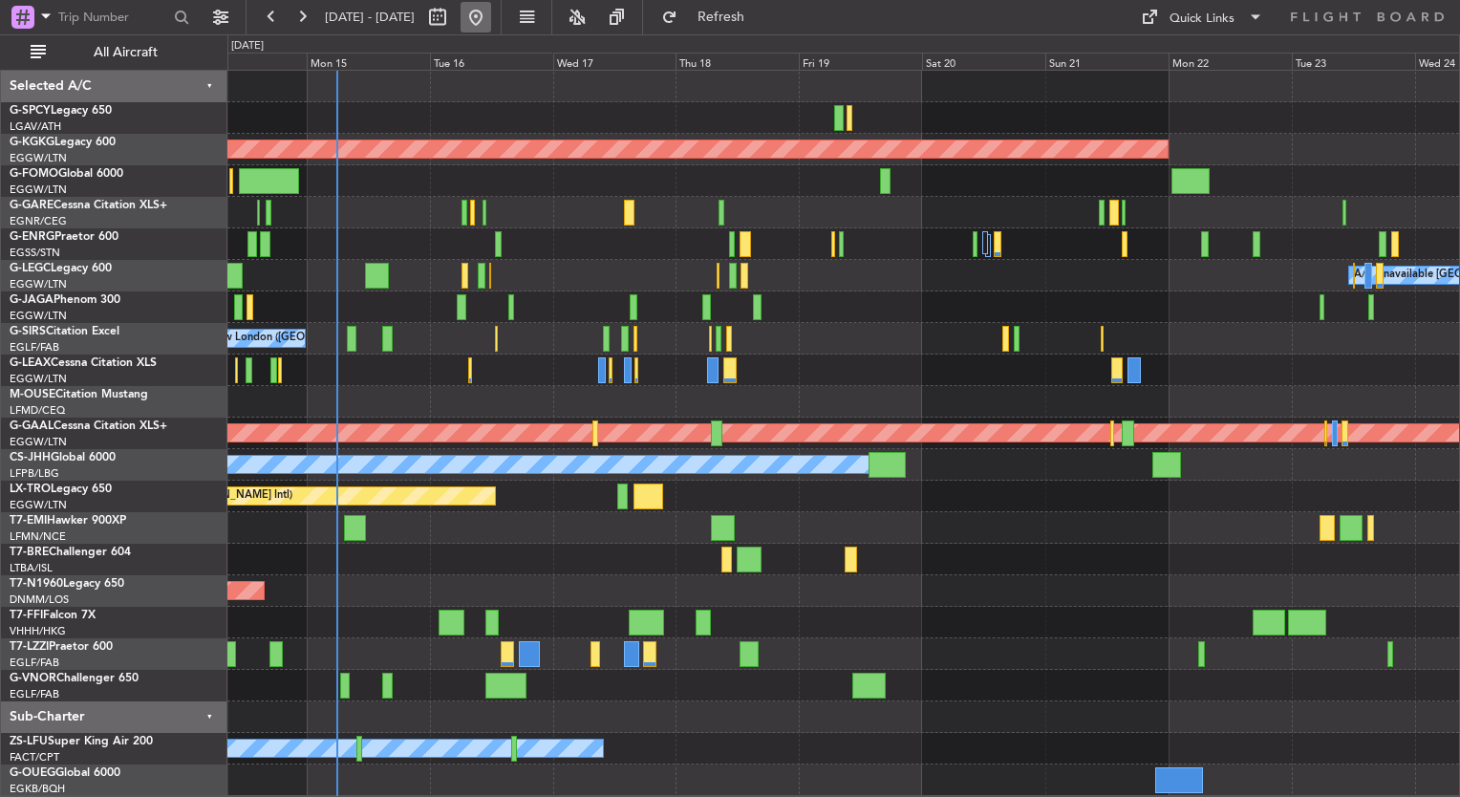
click at [491, 19] on button at bounding box center [475, 17] width 31 height 31
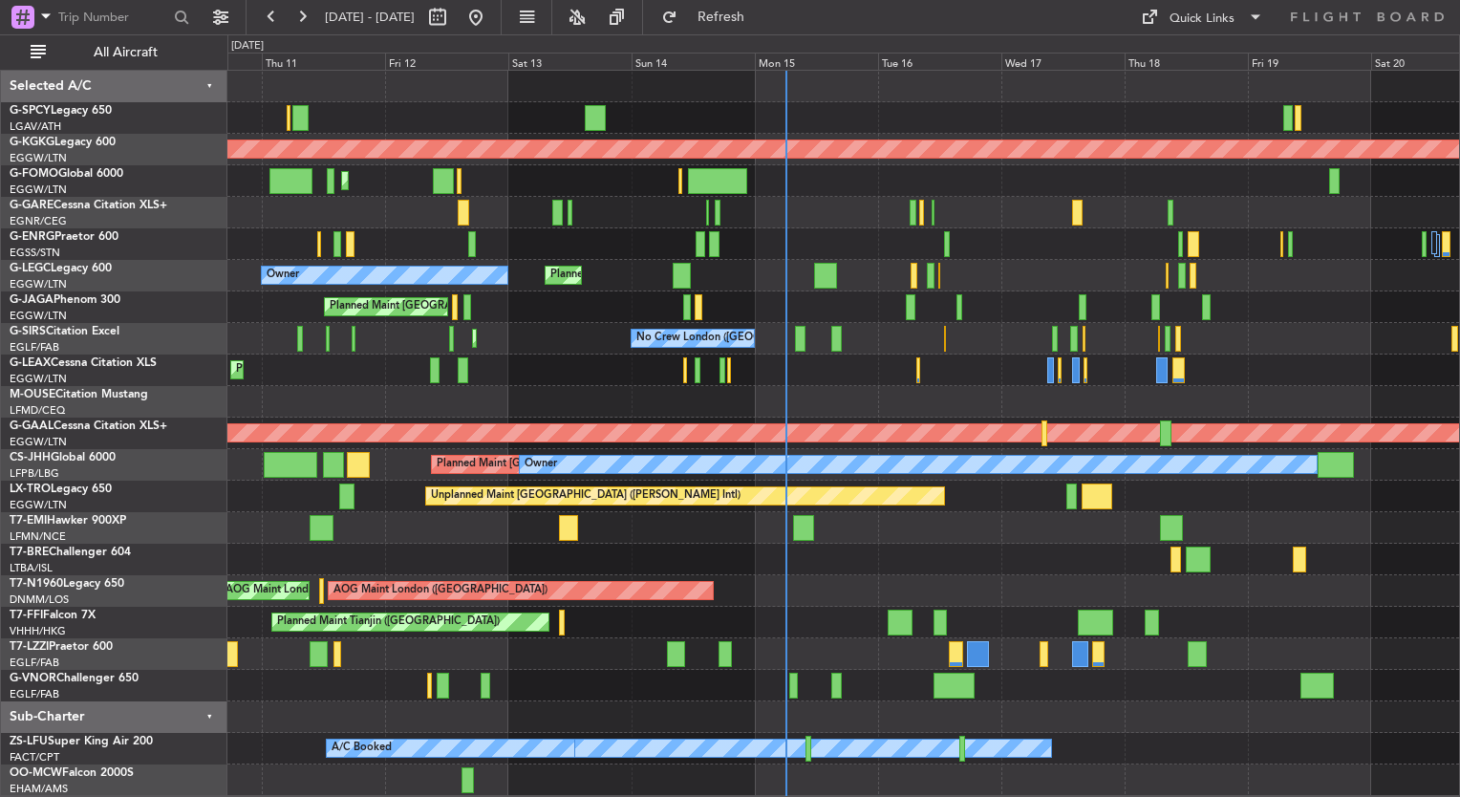
click at [838, 383] on div "Unplanned Maint Athens (Eleftherios Venizelos Intl) AOG Maint Istanbul (Ataturk…" at bounding box center [842, 433] width 1231 height 725
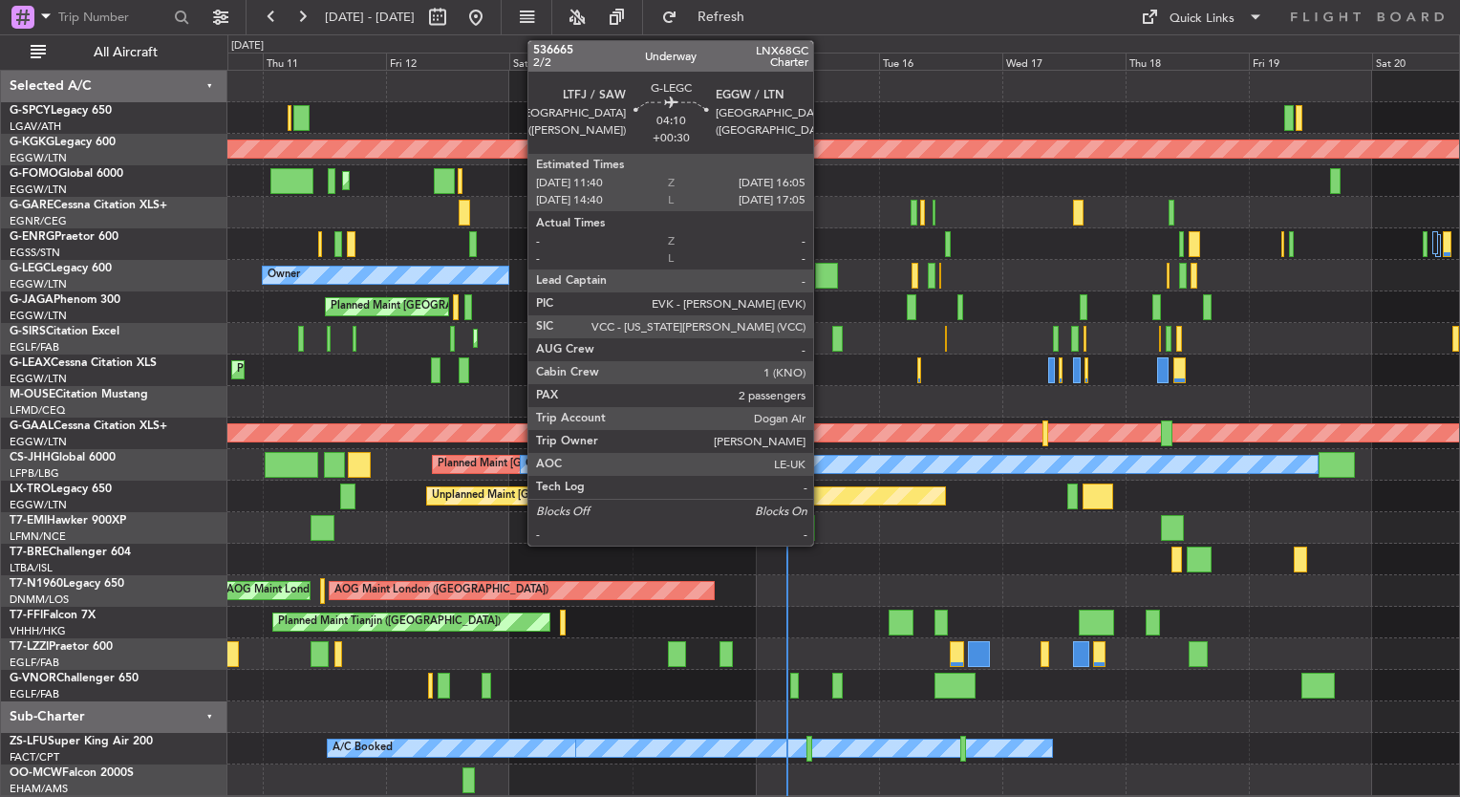
click at [821, 277] on div at bounding box center [826, 276] width 23 height 26
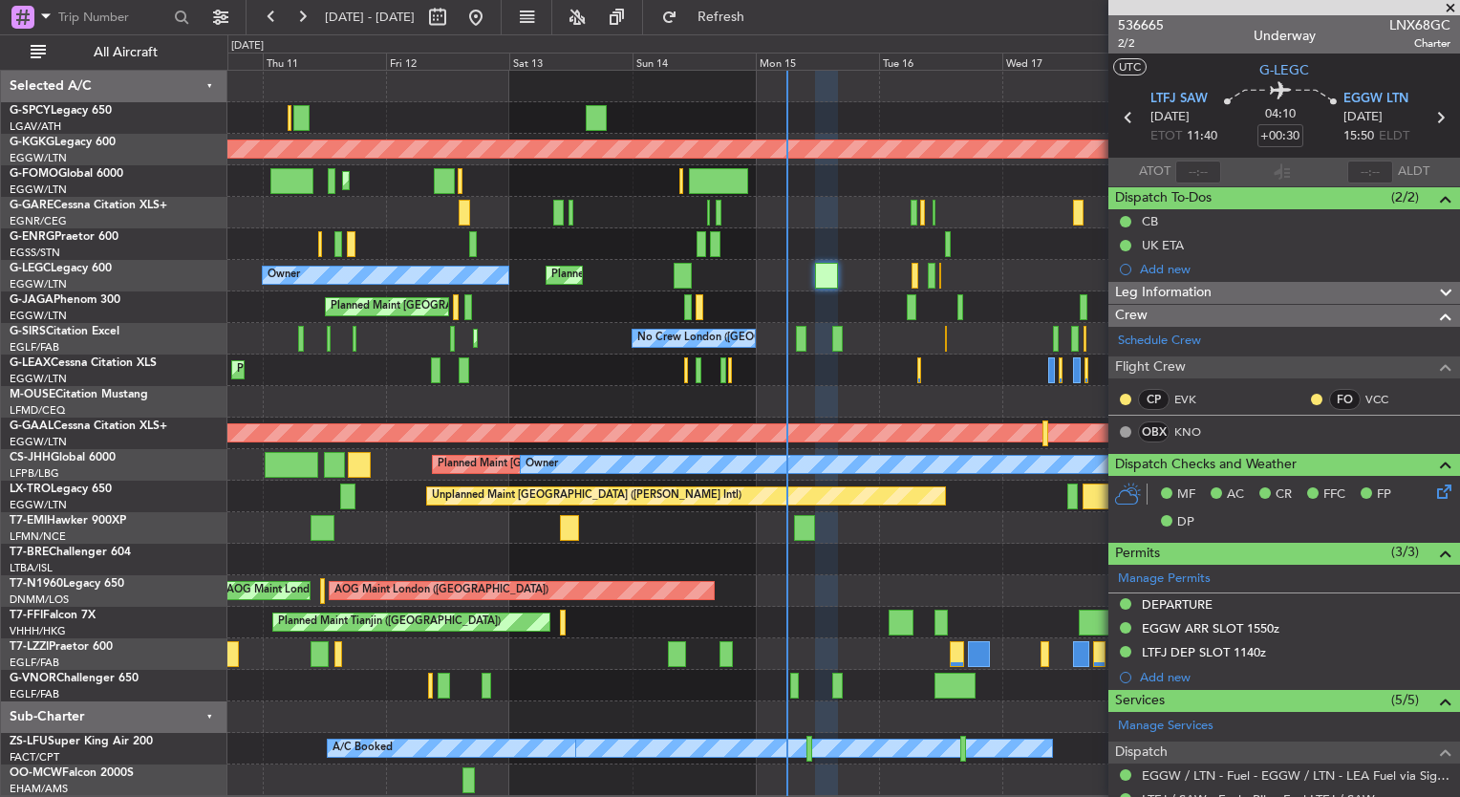
click at [856, 381] on div "Planned Maint [GEOGRAPHIC_DATA] ([GEOGRAPHIC_DATA])" at bounding box center [842, 370] width 1231 height 32
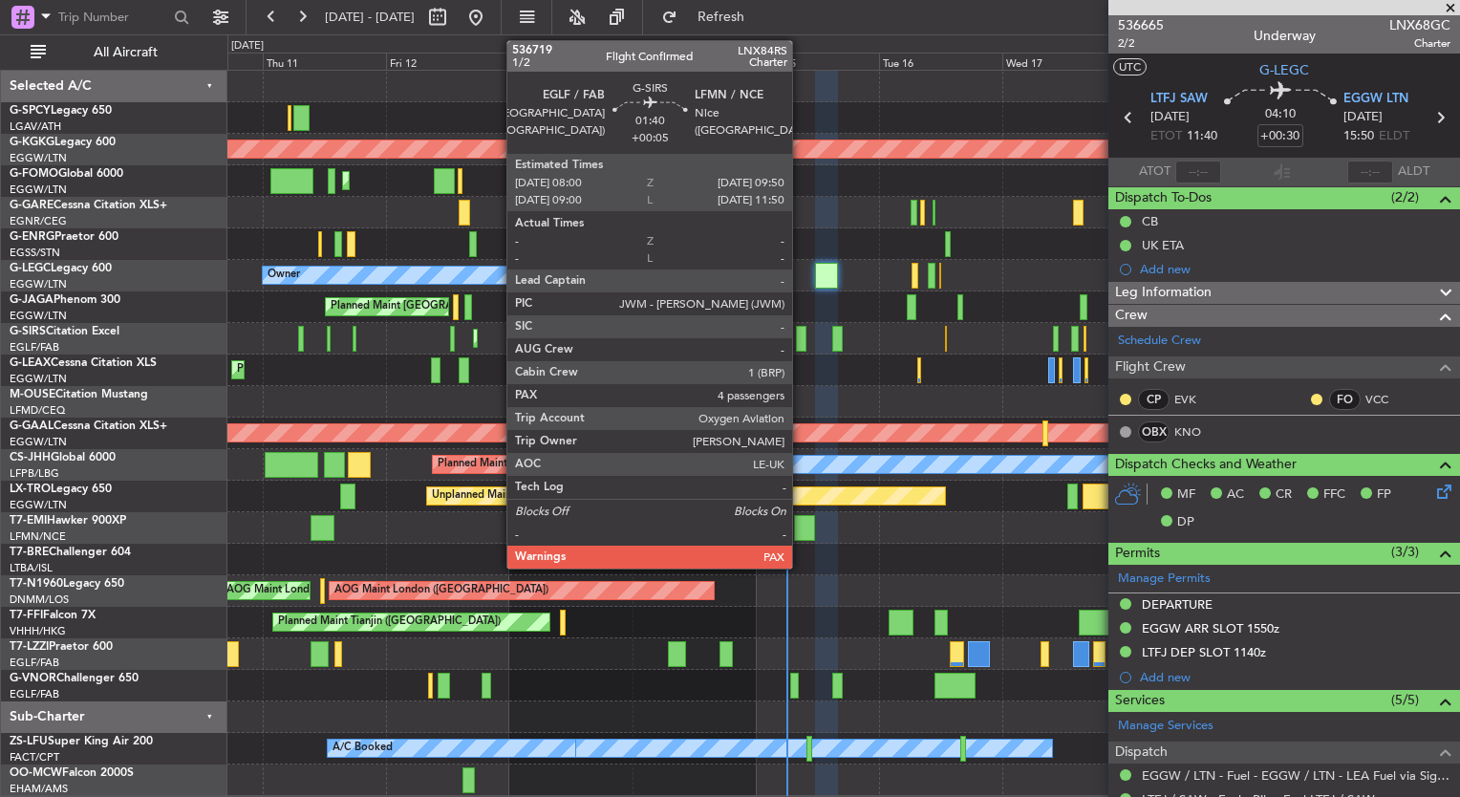
click at [800, 334] on div at bounding box center [801, 339] width 10 height 26
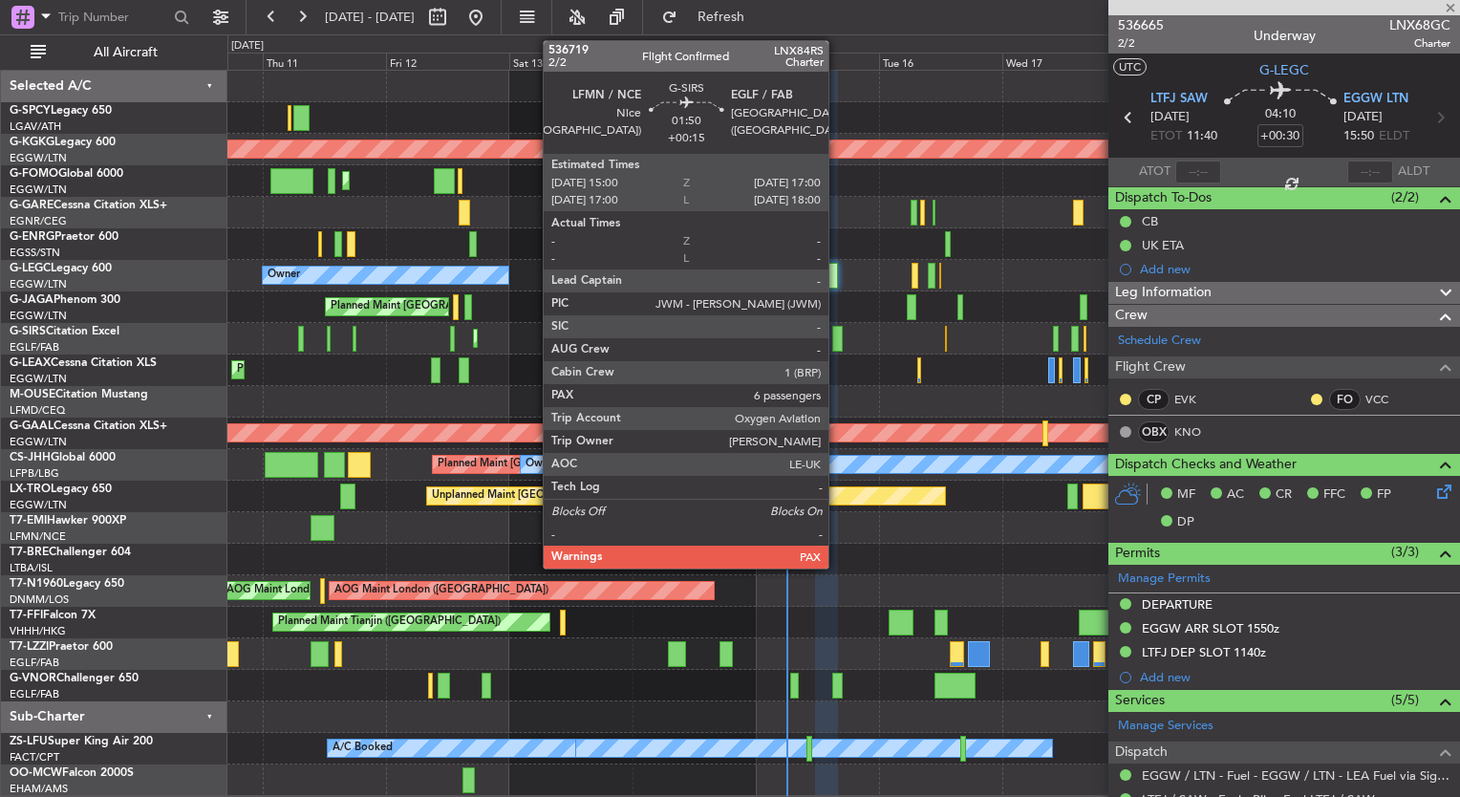
type input "+00:05"
type input "4"
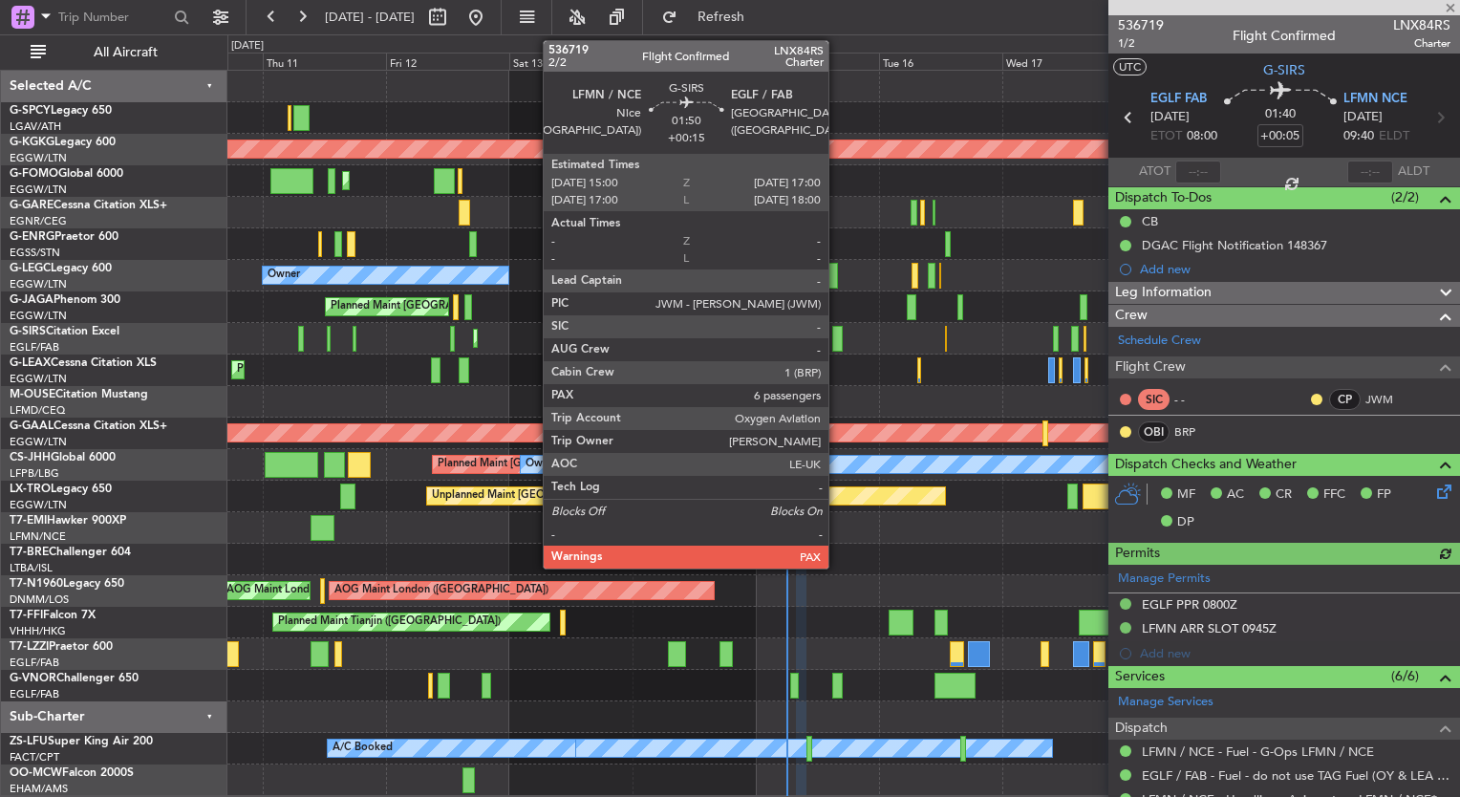
click at [837, 338] on div at bounding box center [837, 339] width 11 height 26
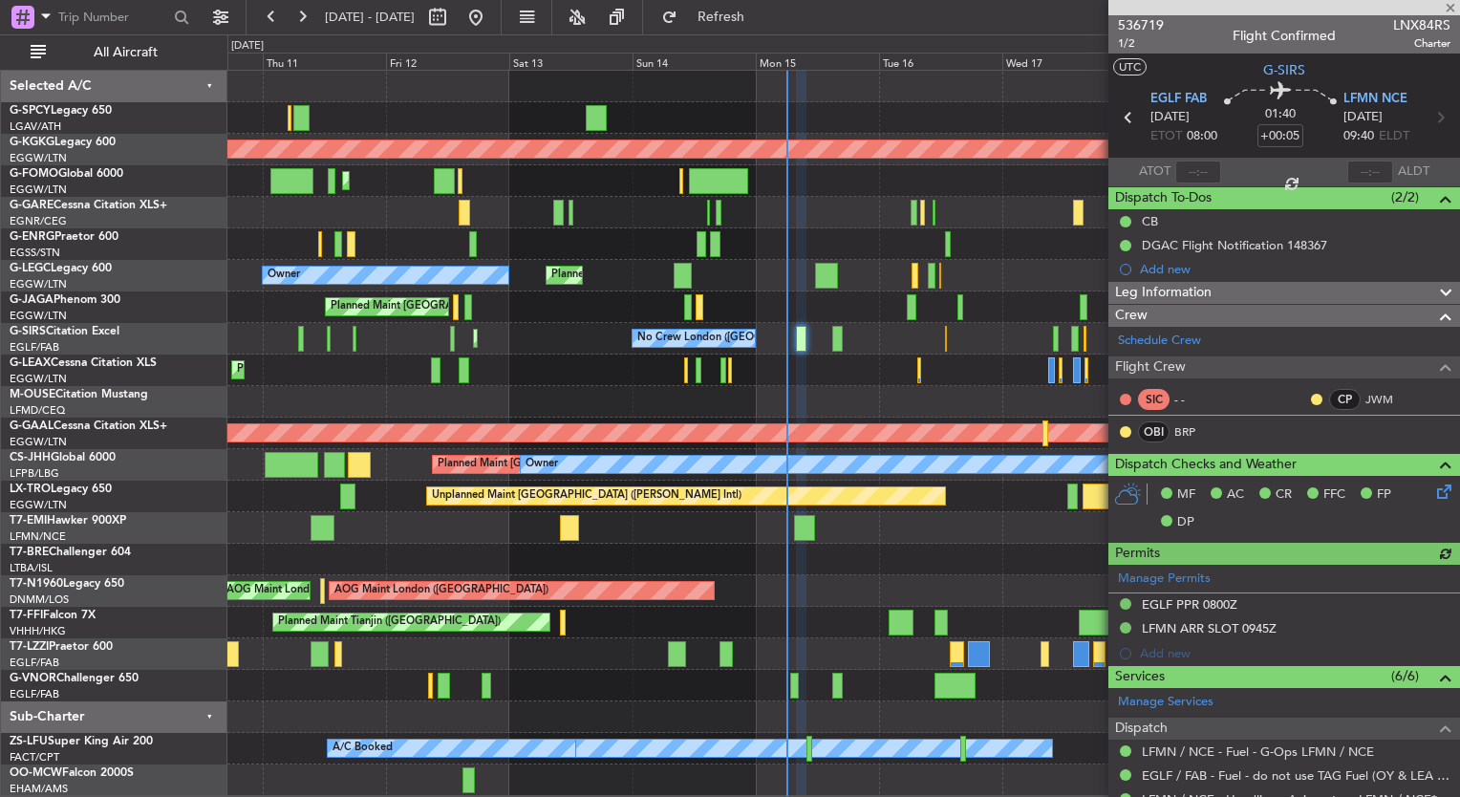
type input "+00:15"
type input "6"
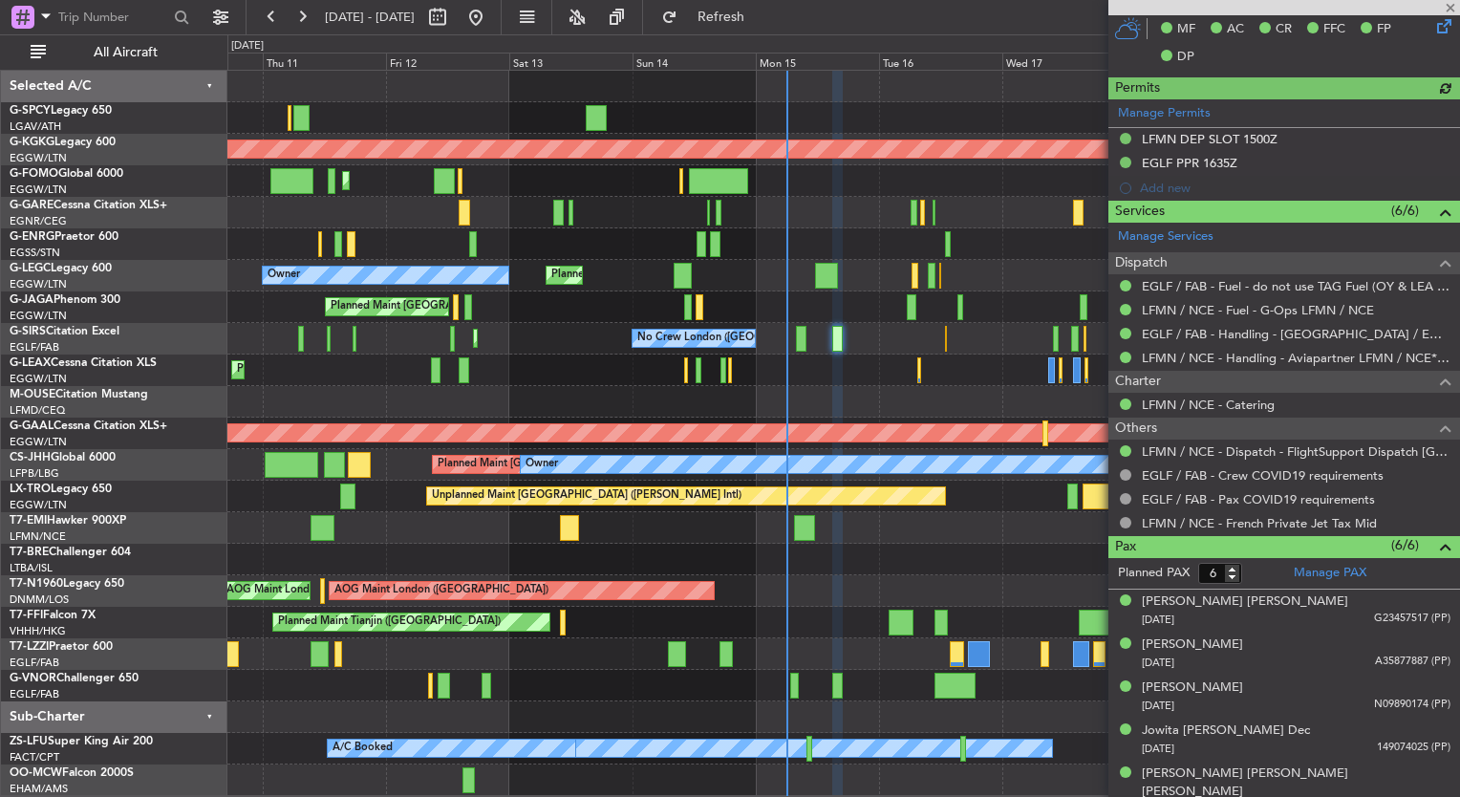
scroll to position [535, 0]
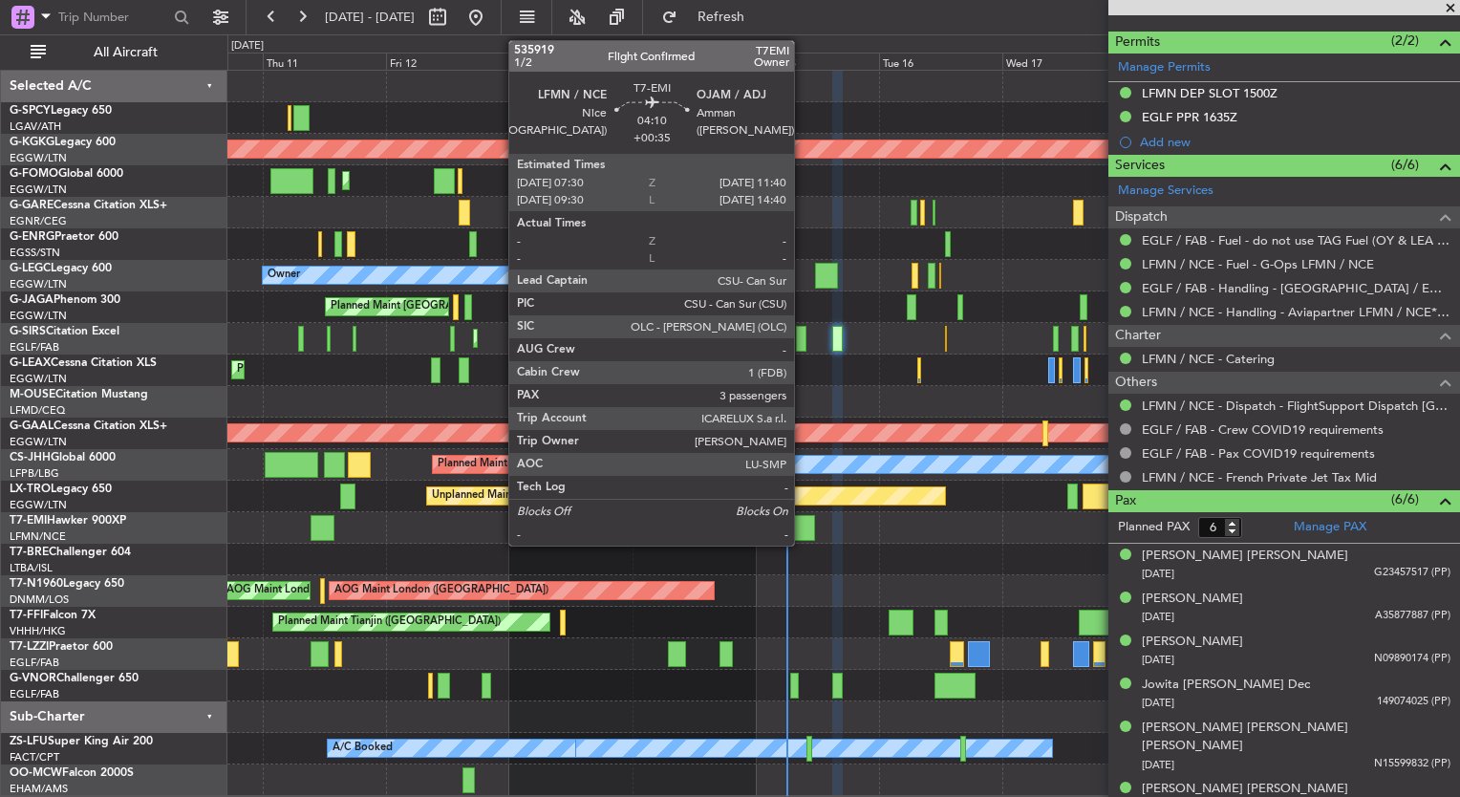
click at [802, 525] on div at bounding box center [805, 528] width 22 height 26
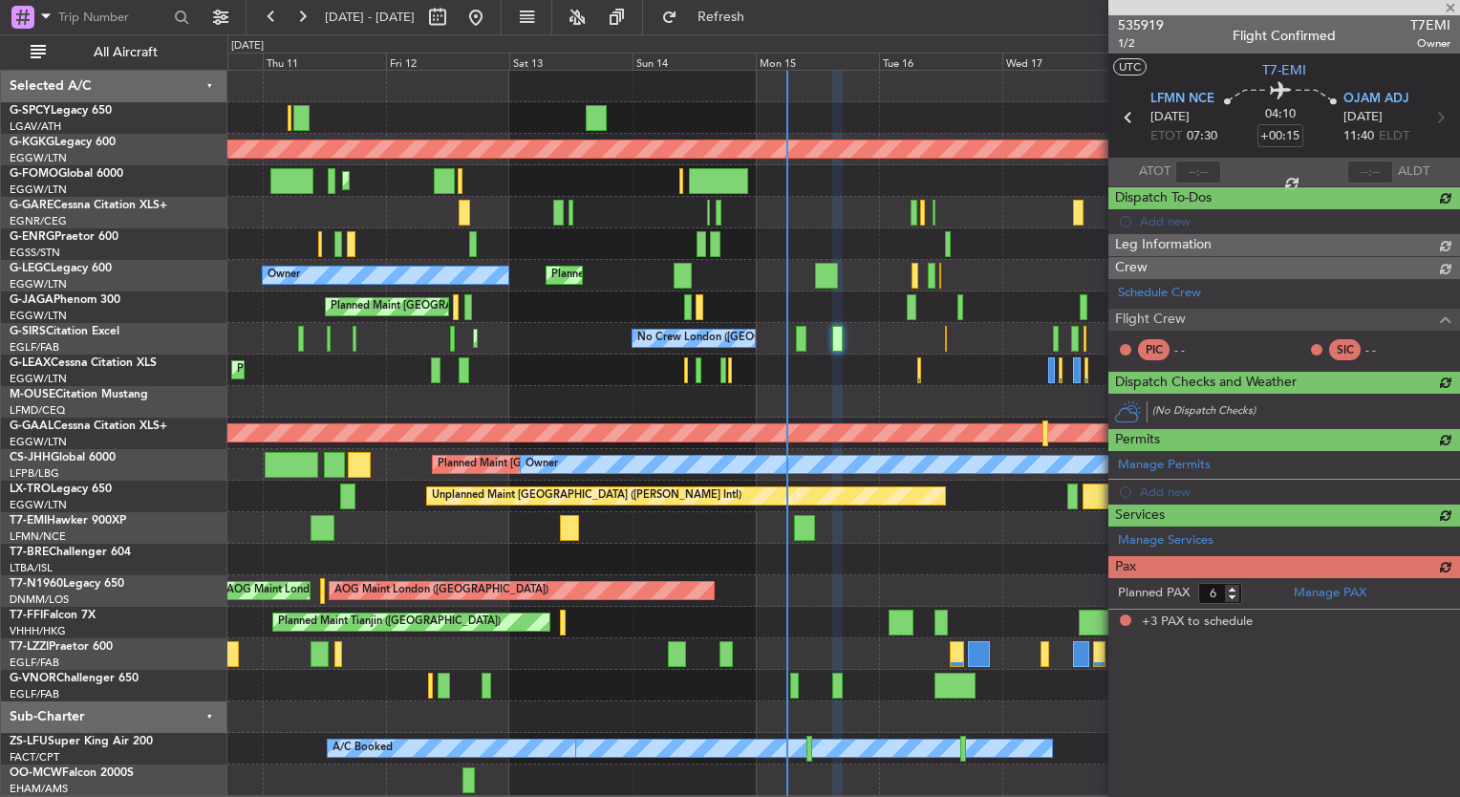
type input "+00:35"
type input "3"
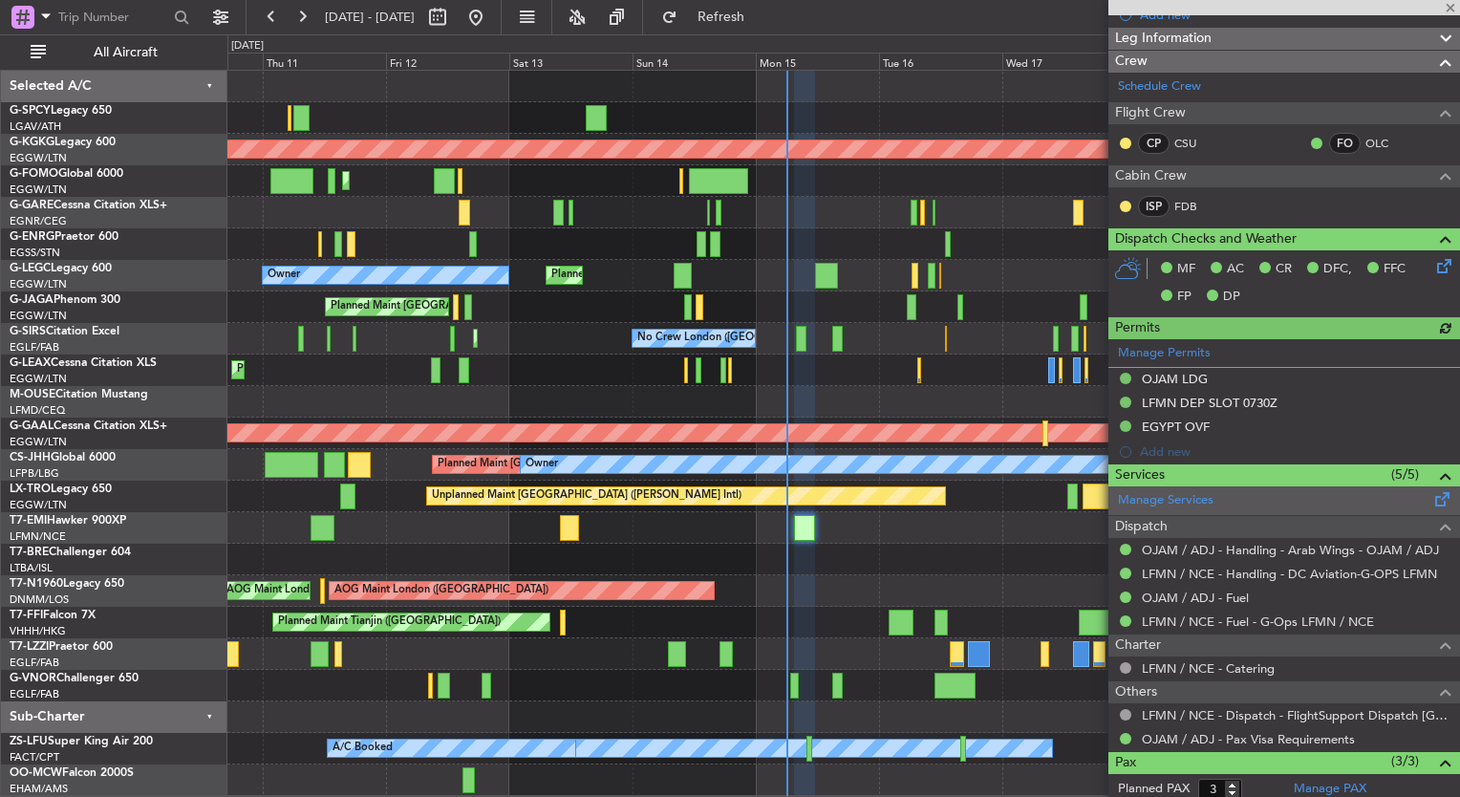
scroll to position [0, 0]
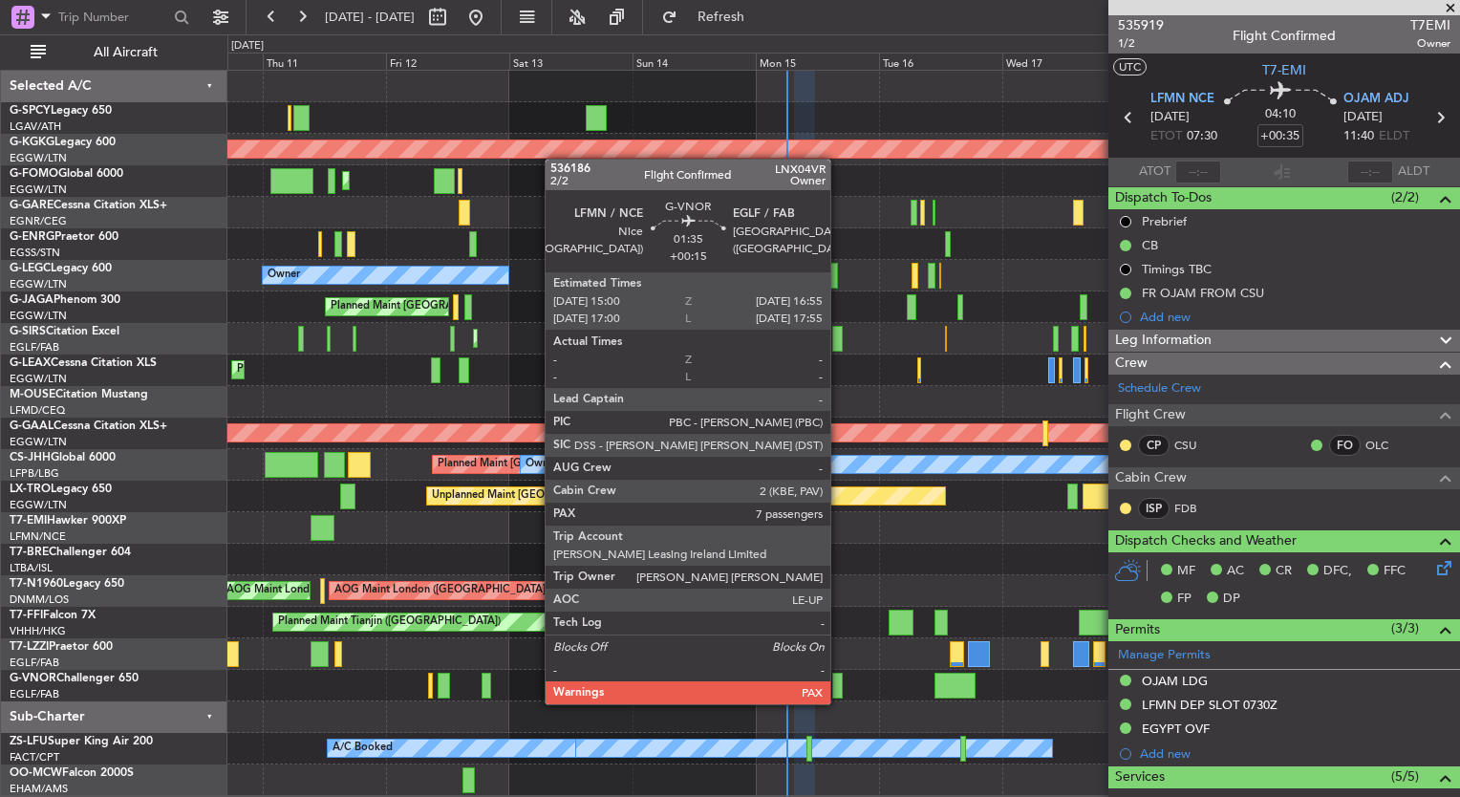
click at [839, 685] on div at bounding box center [837, 685] width 11 height 26
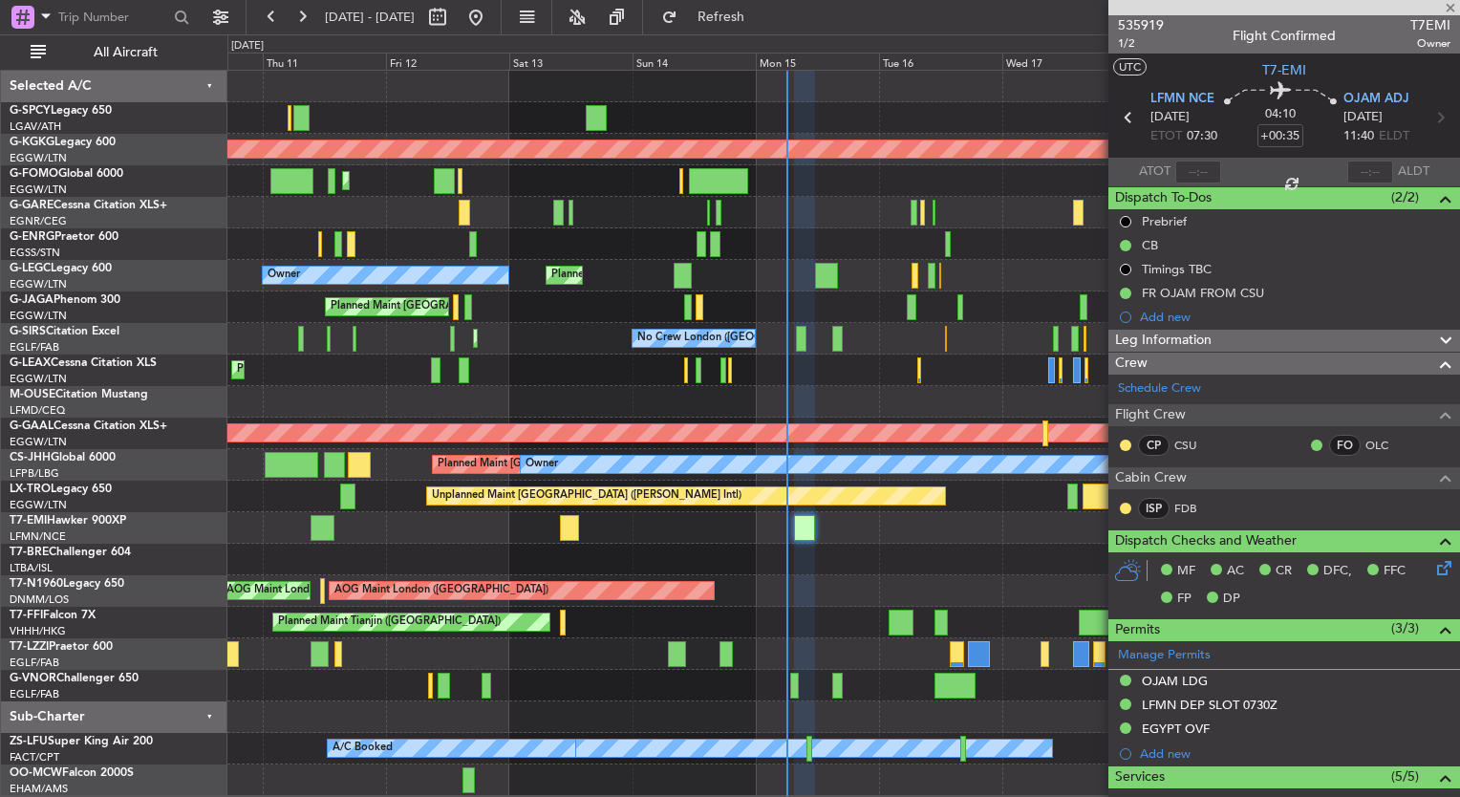
type input "+00:15"
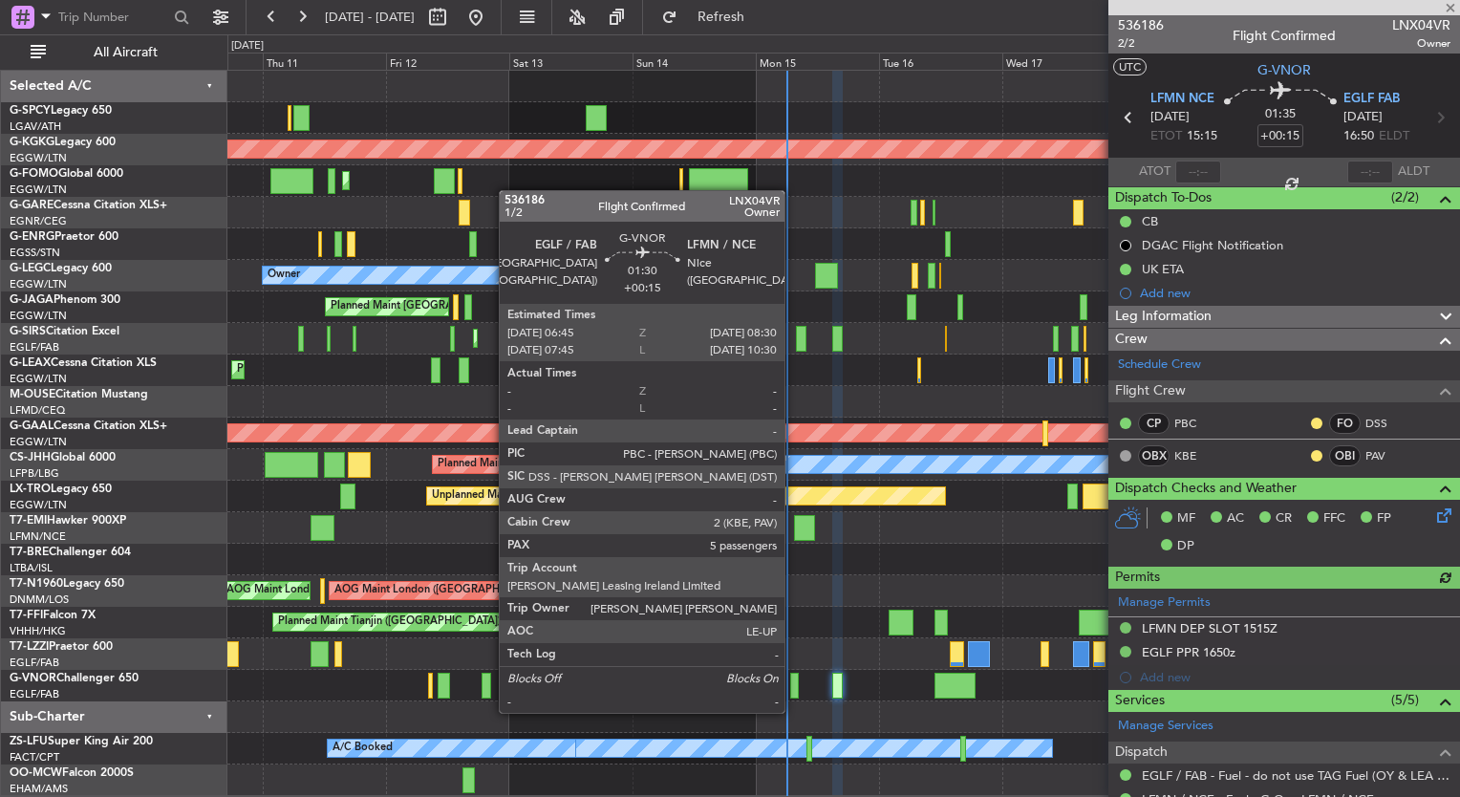
click at [794, 692] on div at bounding box center [795, 685] width 10 height 26
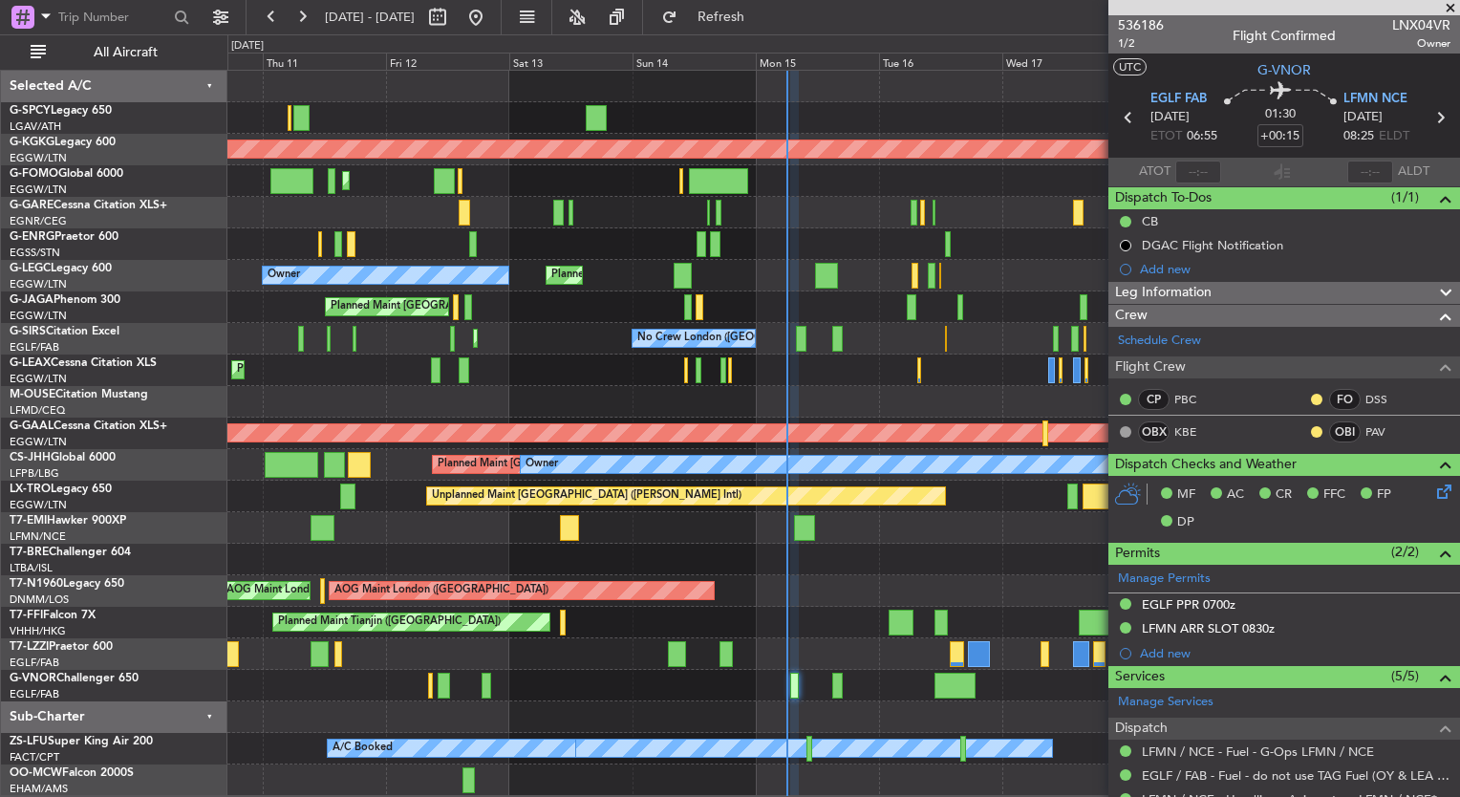
click at [1453, 5] on span at bounding box center [1449, 8] width 19 height 17
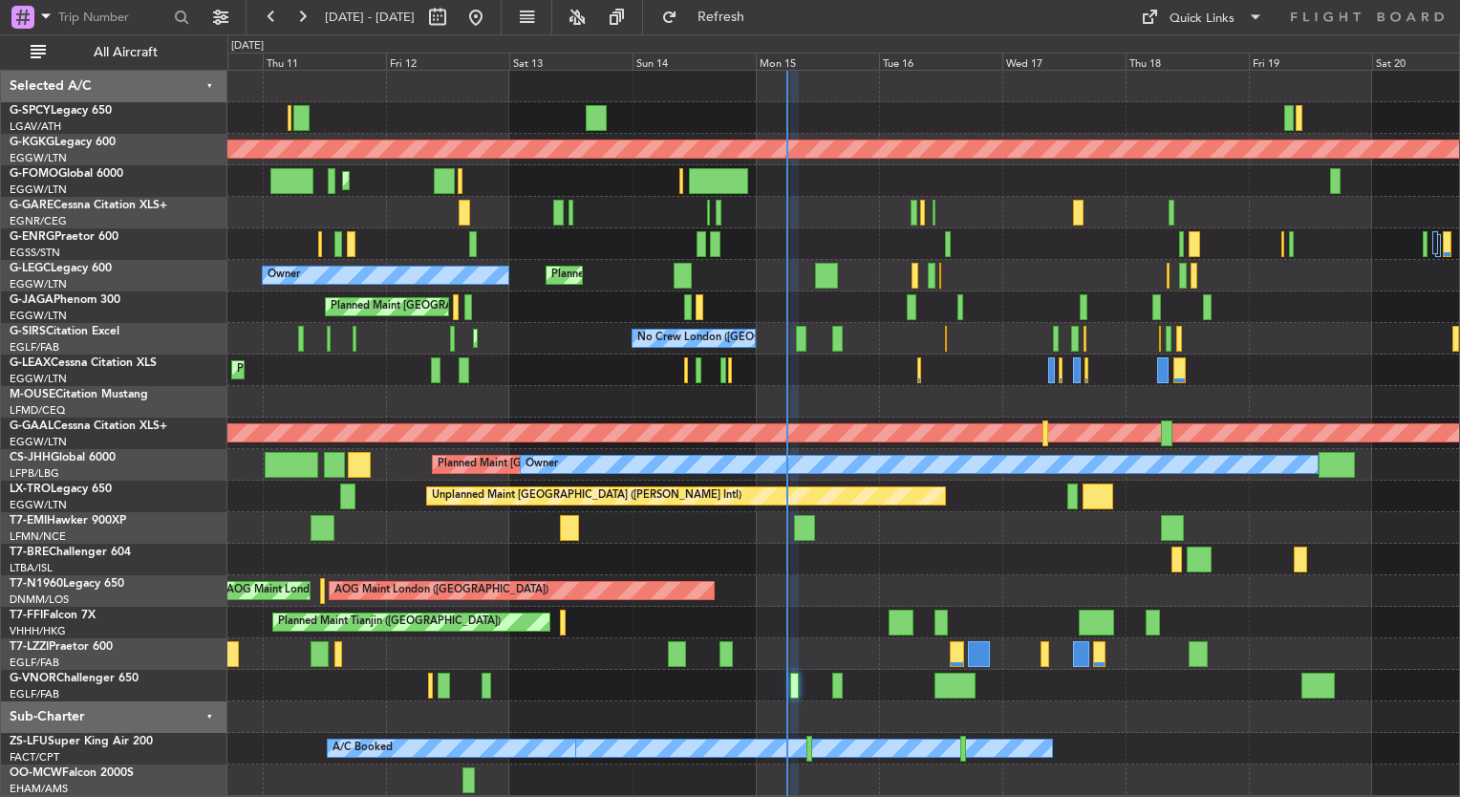
type input "0"
click at [715, 301] on div "Planned Maint [GEOGRAPHIC_DATA] ([GEOGRAPHIC_DATA])" at bounding box center [842, 307] width 1231 height 32
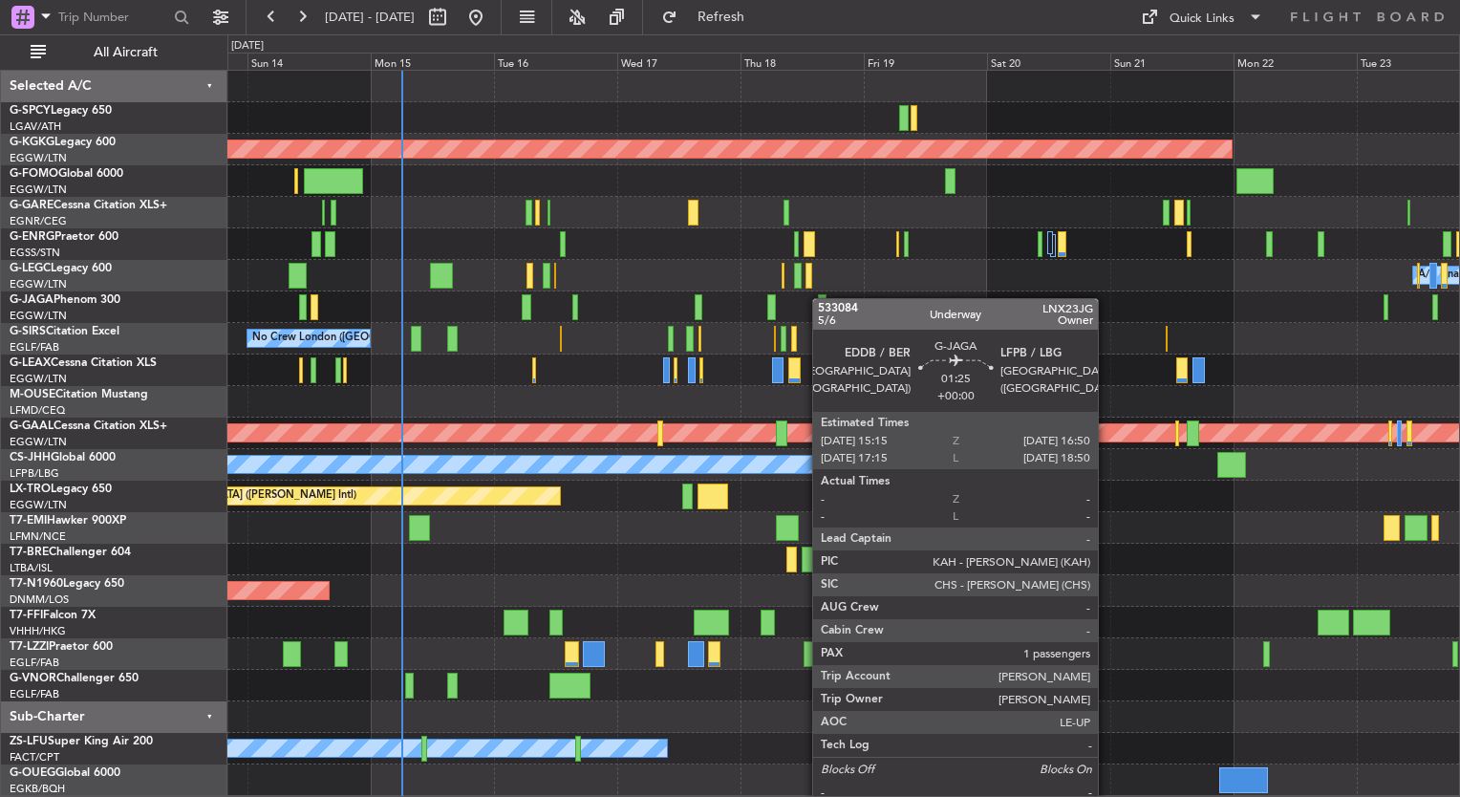
click at [826, 296] on div "AOG Maint Istanbul (Ataturk) Planned Maint London (Luton) A/C Unavailable Londo…" at bounding box center [842, 433] width 1231 height 725
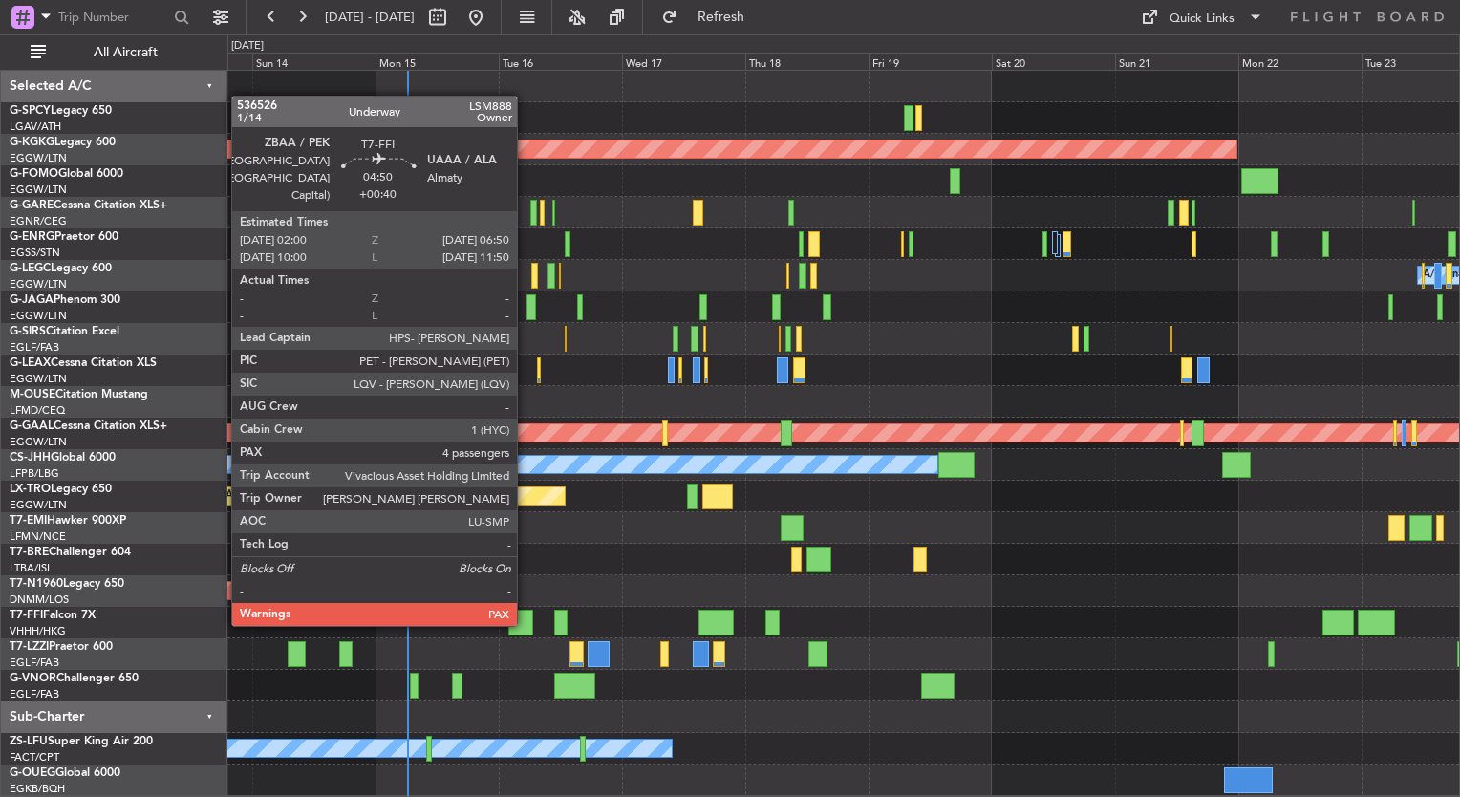
click at [525, 622] on div at bounding box center [520, 622] width 25 height 26
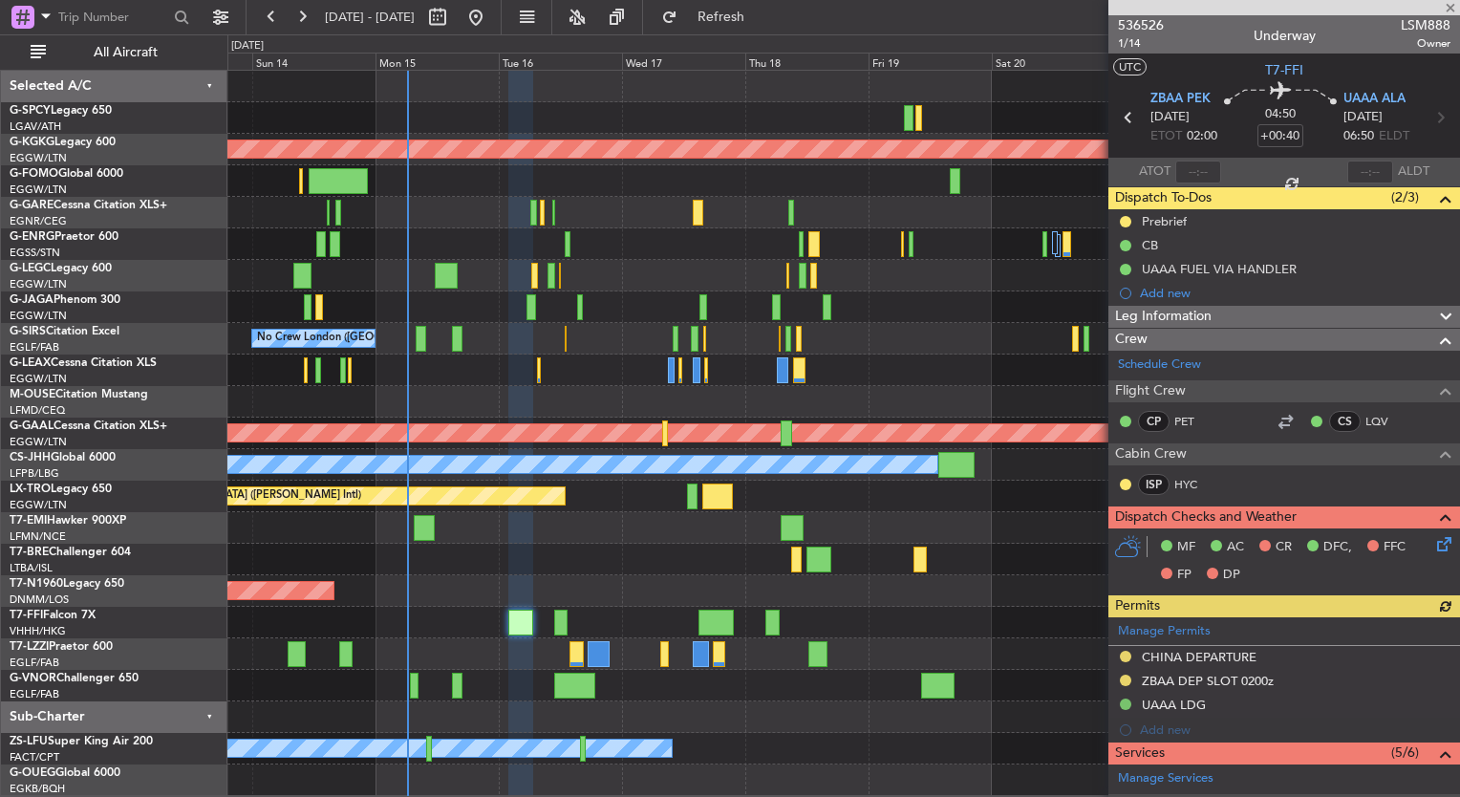
scroll to position [525, 0]
